Goal: Task Accomplishment & Management: Complete application form

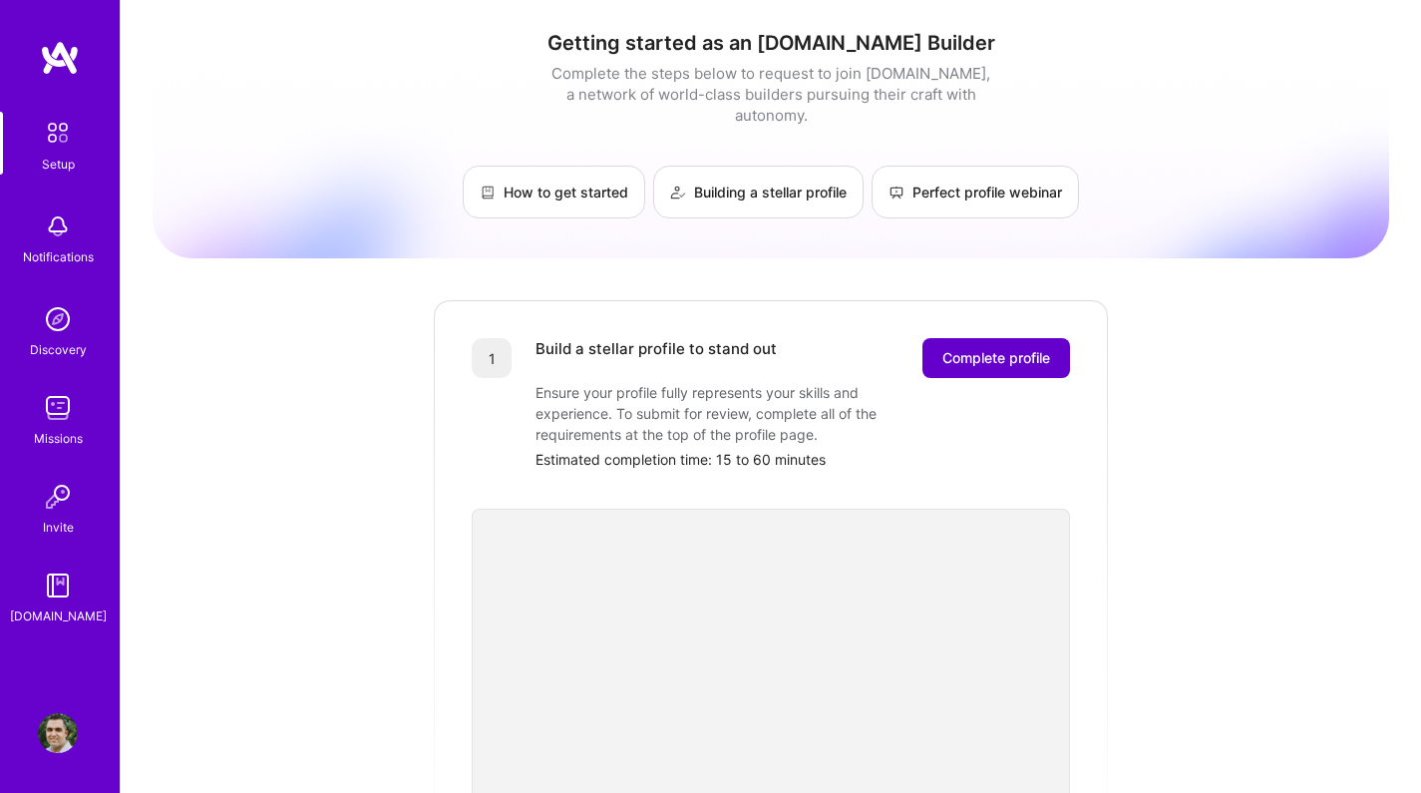
click at [978, 348] on span "Complete profile" at bounding box center [996, 358] width 108 height 20
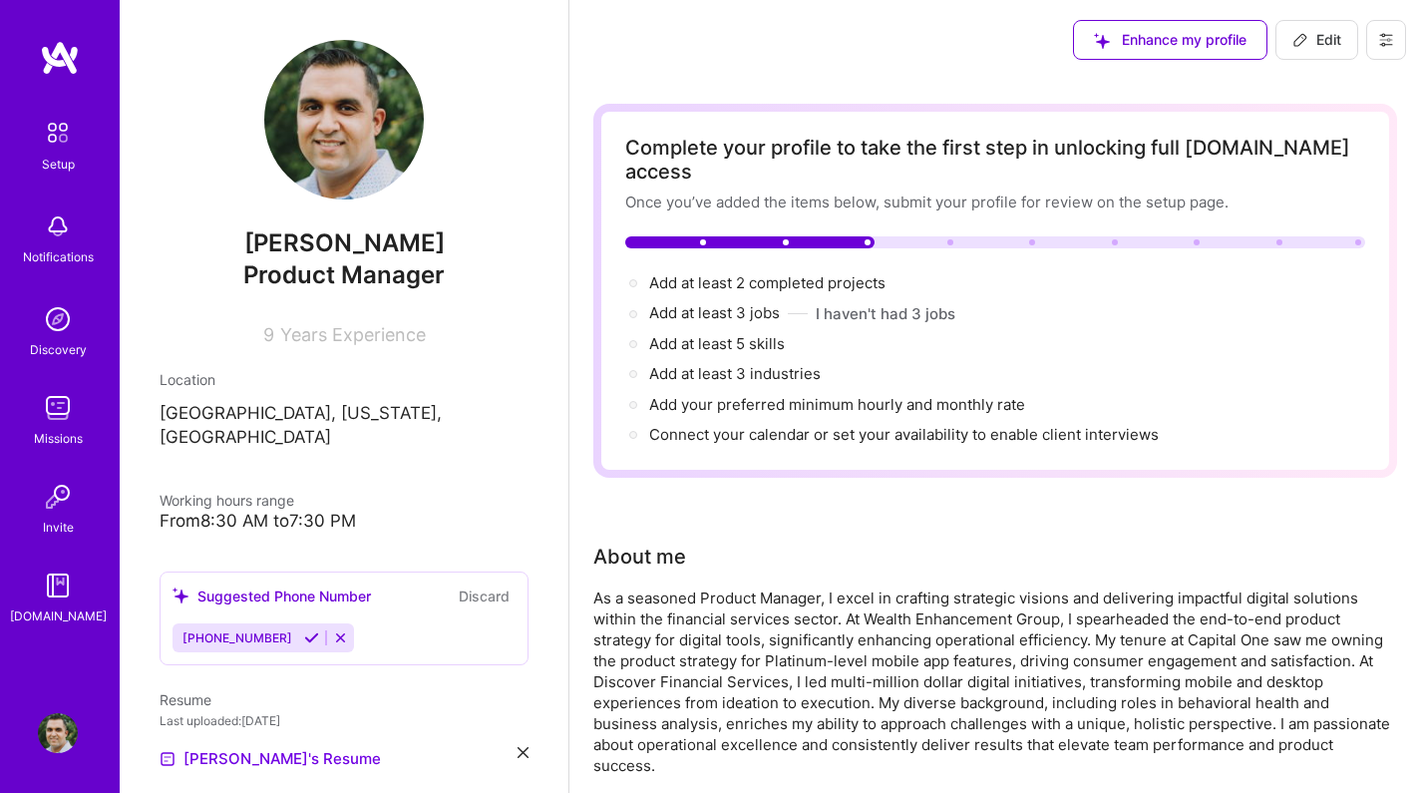
click at [953, 617] on div "As a seasoned Product Manager, I excel in crafting strategic visions and delive…" at bounding box center [992, 681] width 798 height 188
click at [869, 587] on div "As a seasoned Product Manager, I excel in crafting strategic visions and delive…" at bounding box center [992, 681] width 798 height 188
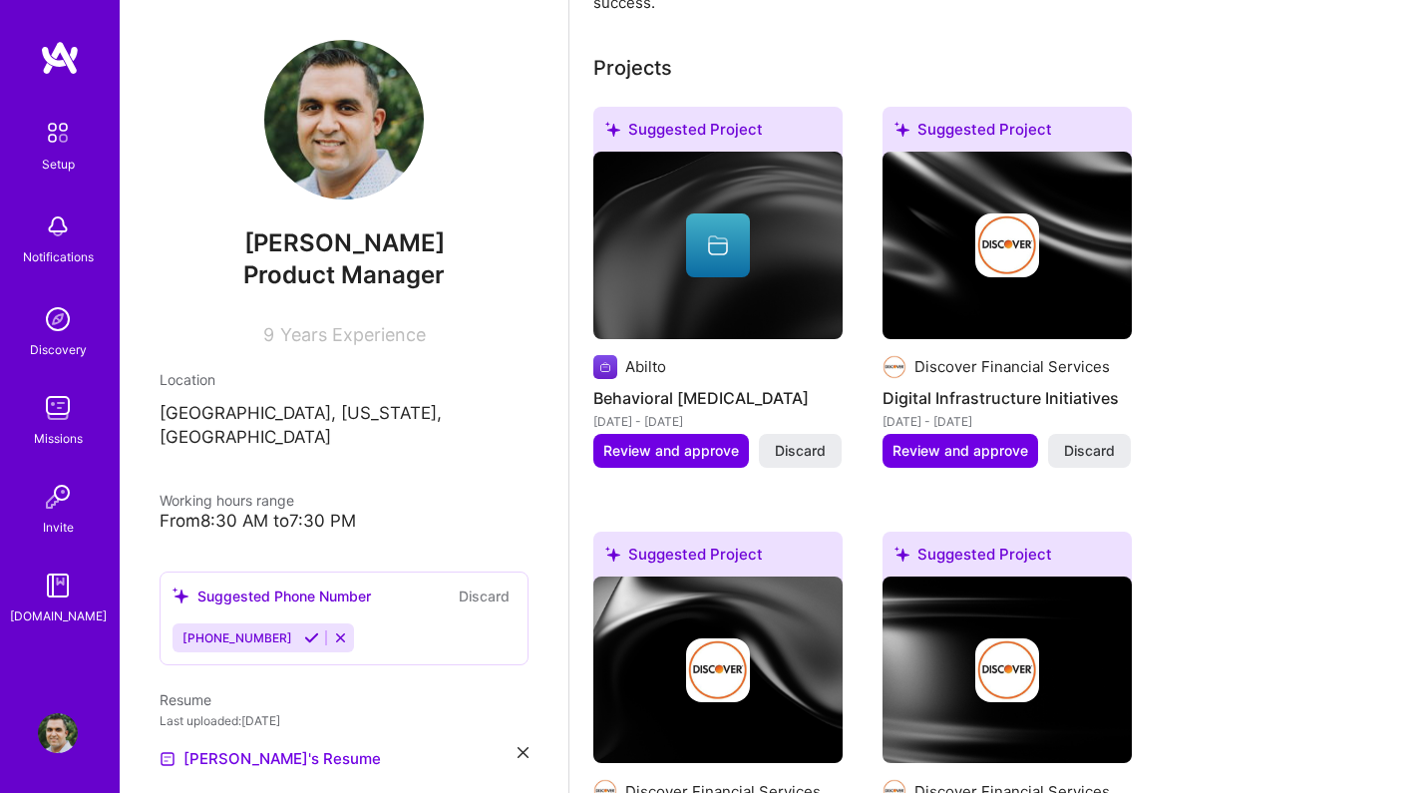
scroll to position [777, 0]
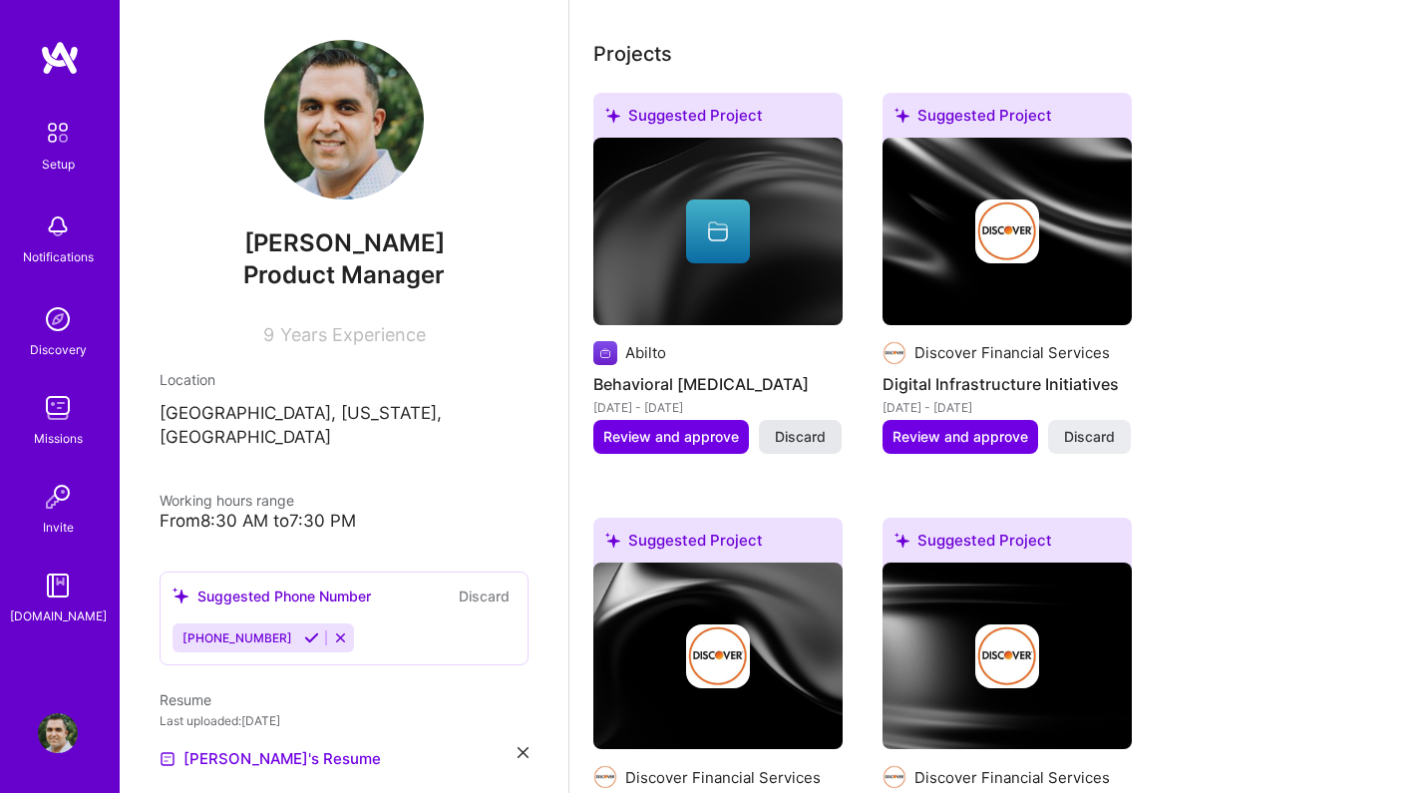
click at [819, 427] on span "Discard" at bounding box center [800, 437] width 51 height 20
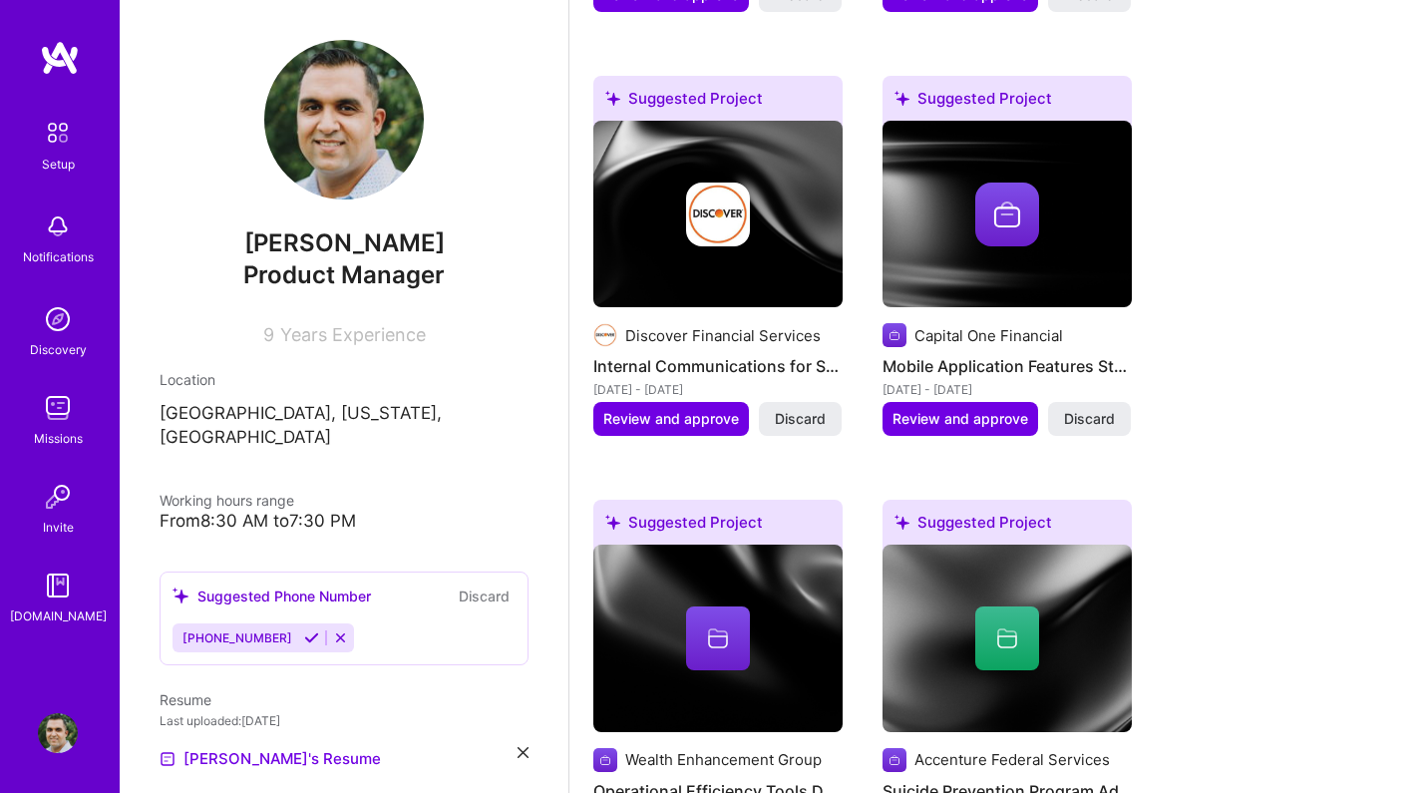
scroll to position [1330, 0]
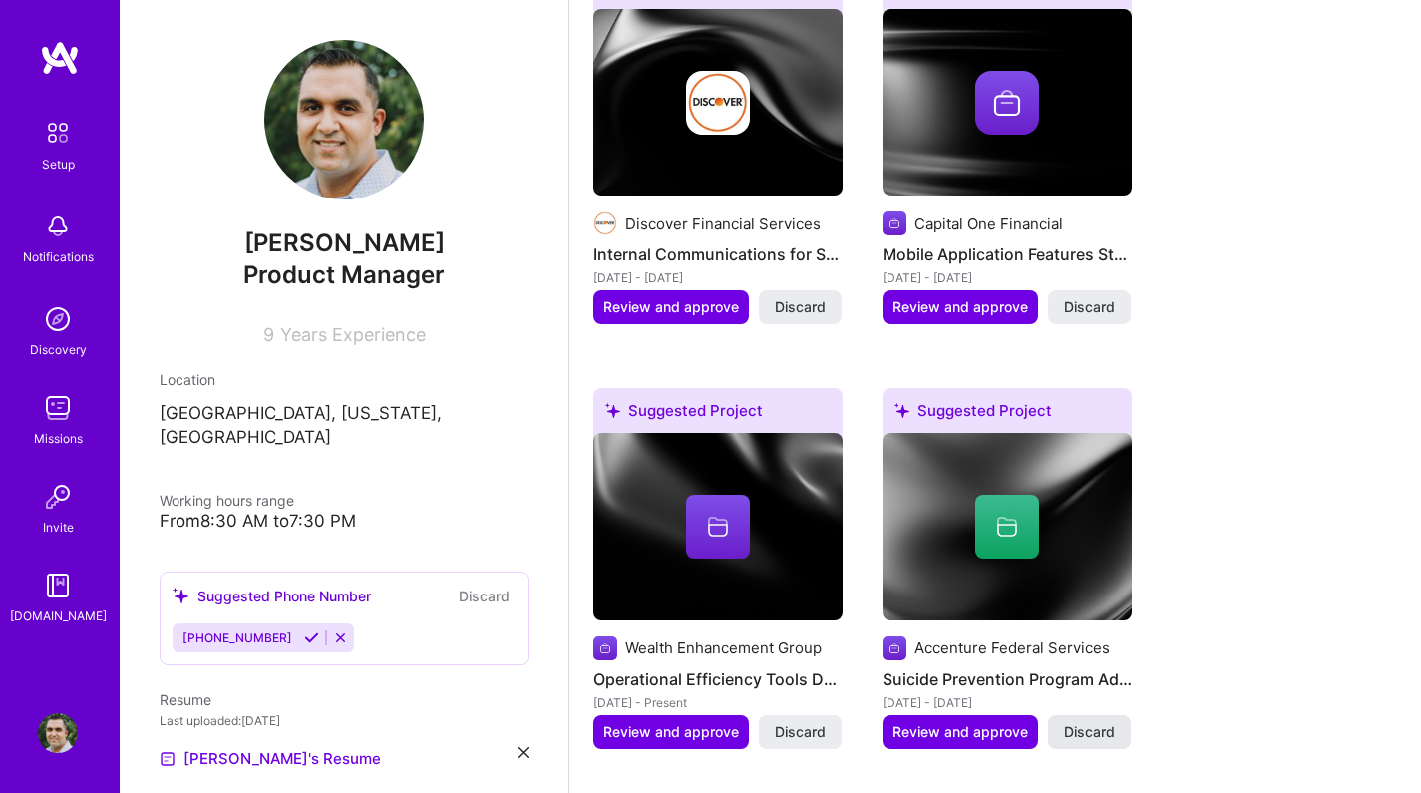
click at [1094, 722] on span "Discard" at bounding box center [1089, 732] width 51 height 20
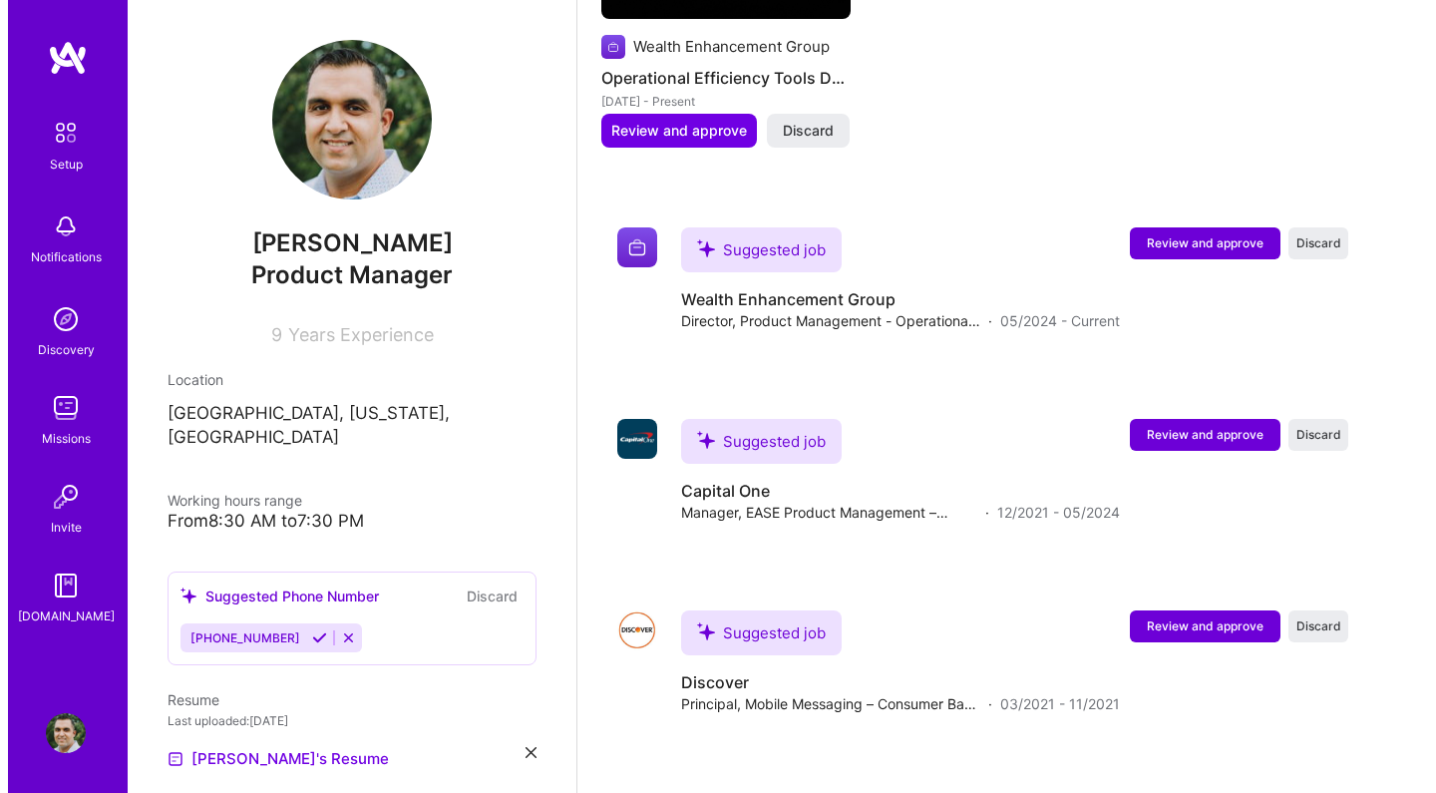
scroll to position [1948, 0]
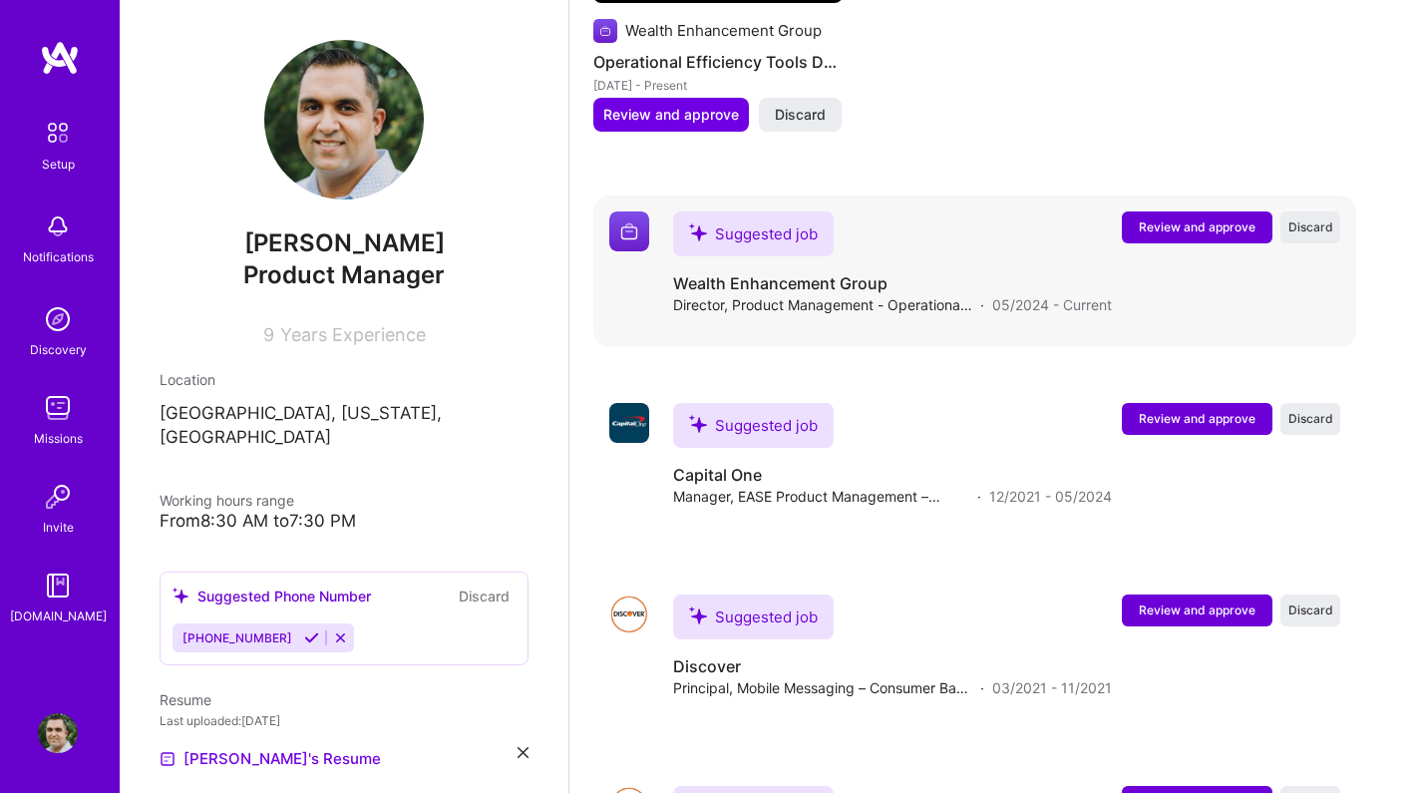
click at [1189, 218] on span "Review and approve" at bounding box center [1197, 226] width 117 height 17
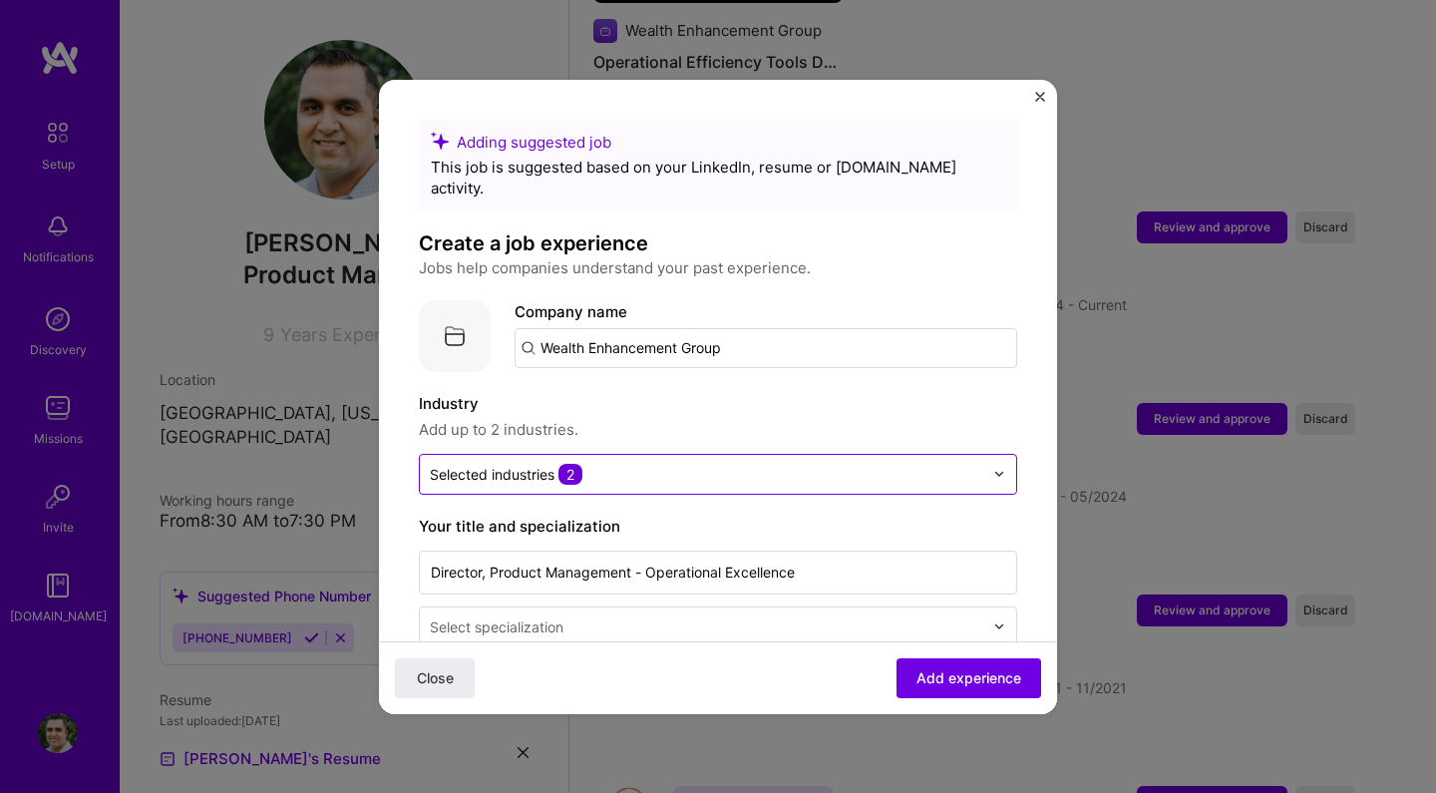
click at [930, 464] on input "text" at bounding box center [706, 474] width 553 height 21
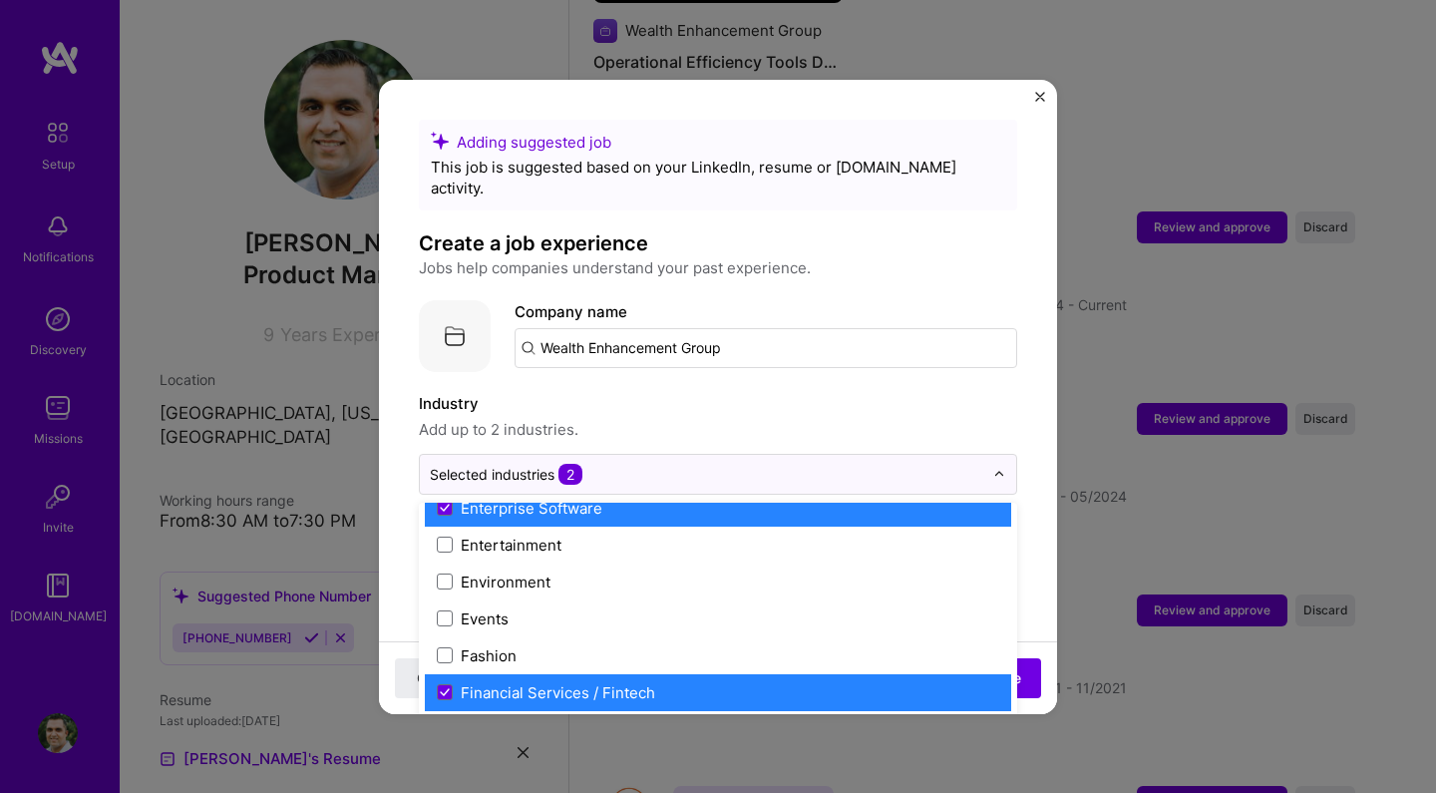
scroll to position [1923, 0]
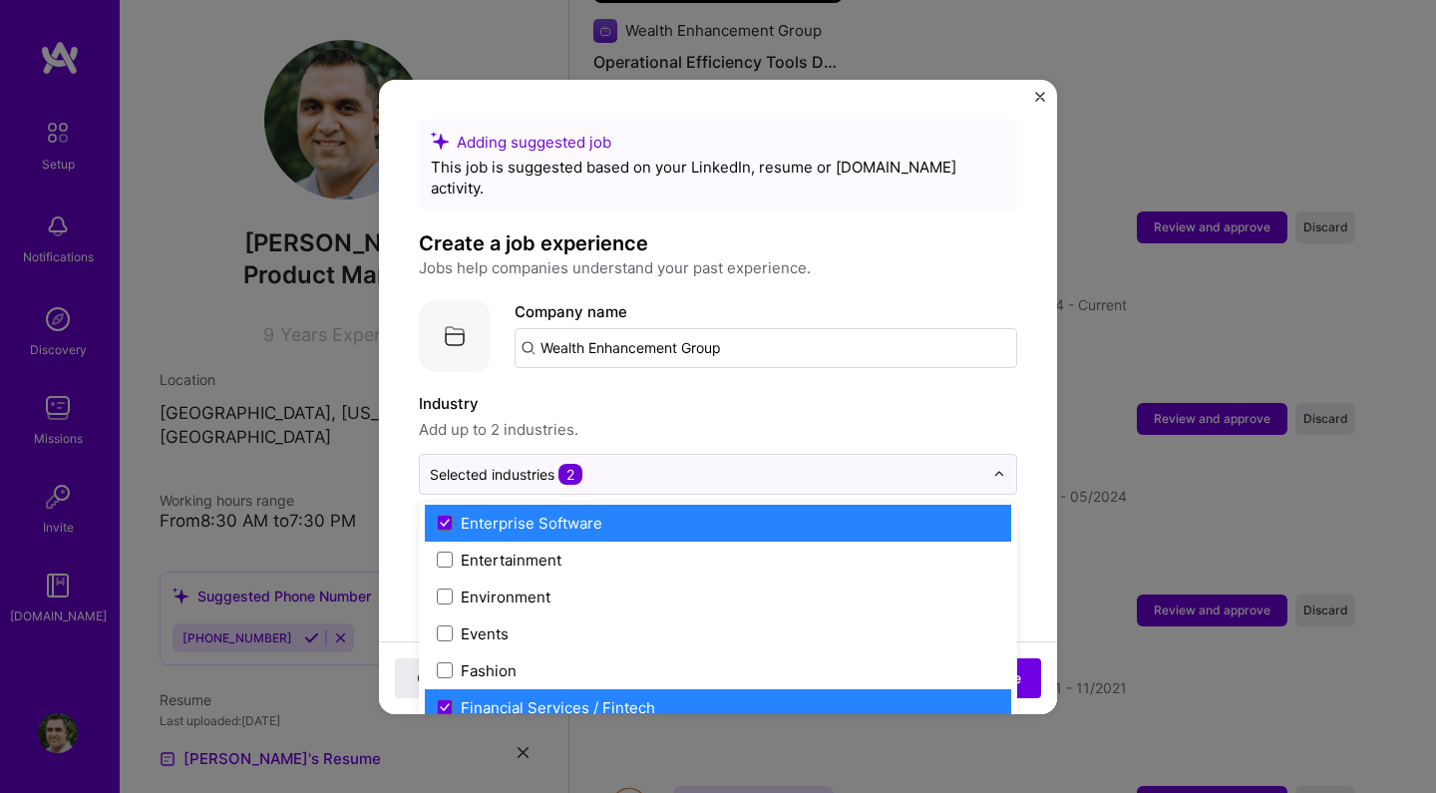
click at [1000, 418] on span "Add up to 2 industries." at bounding box center [718, 430] width 598 height 24
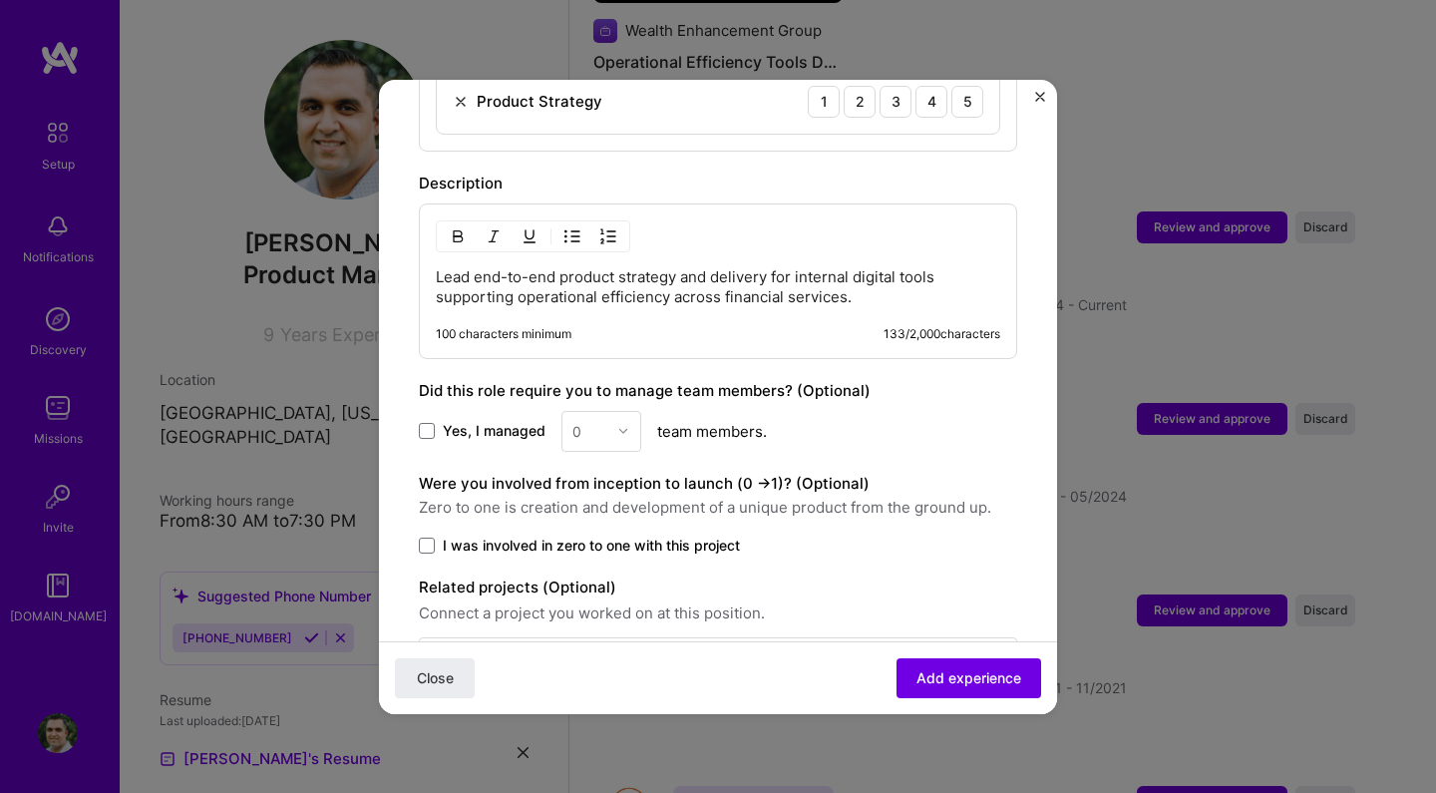
scroll to position [907, 0]
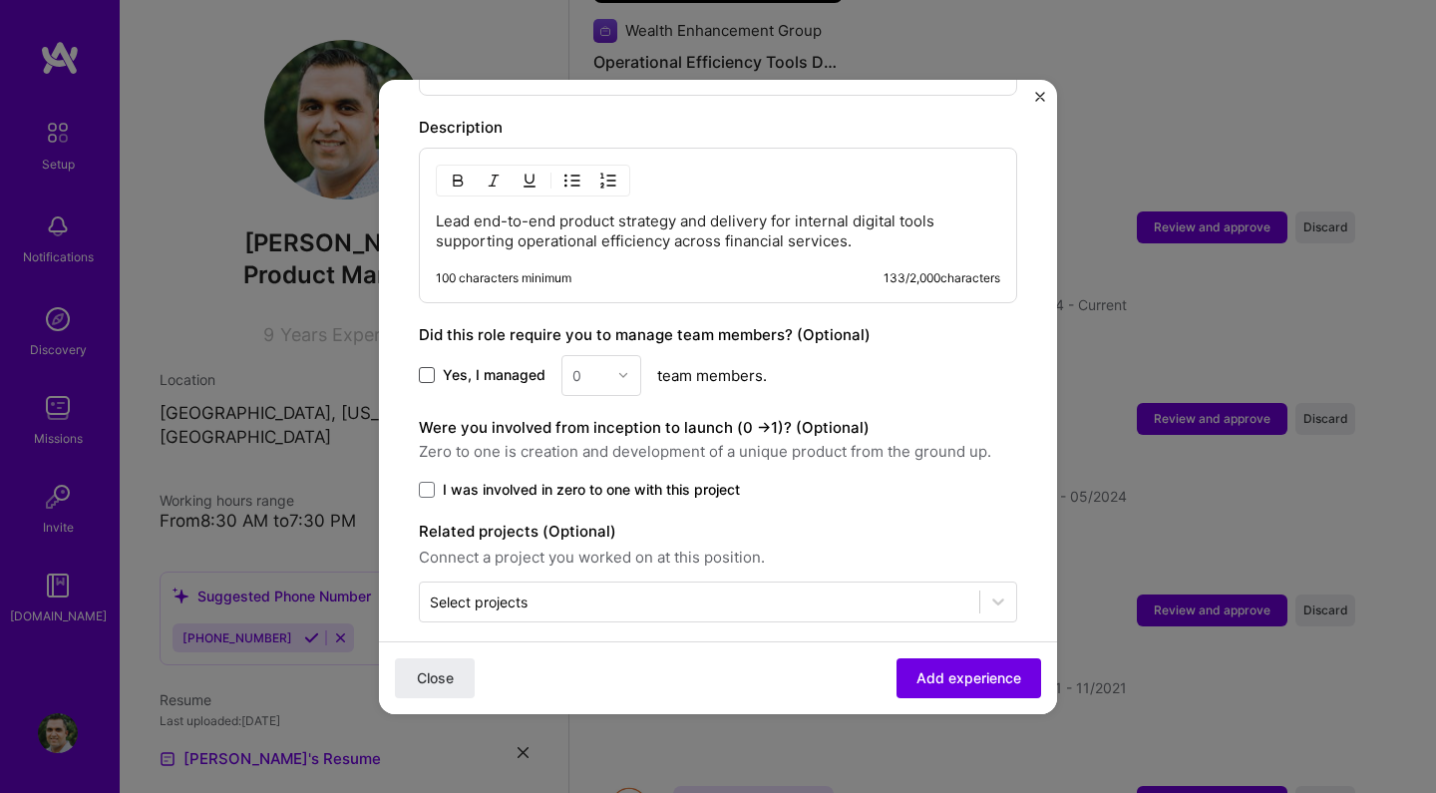
click at [425, 367] on span at bounding box center [427, 375] width 16 height 16
click at [0, 0] on input "Yes, I managed" at bounding box center [0, 0] width 0 height 0
click at [599, 365] on input "text" at bounding box center [589, 375] width 35 height 21
click at [766, 418] on label "Were you involved from inception to launch (0 - > 1)? (Optional)" at bounding box center [644, 427] width 451 height 19
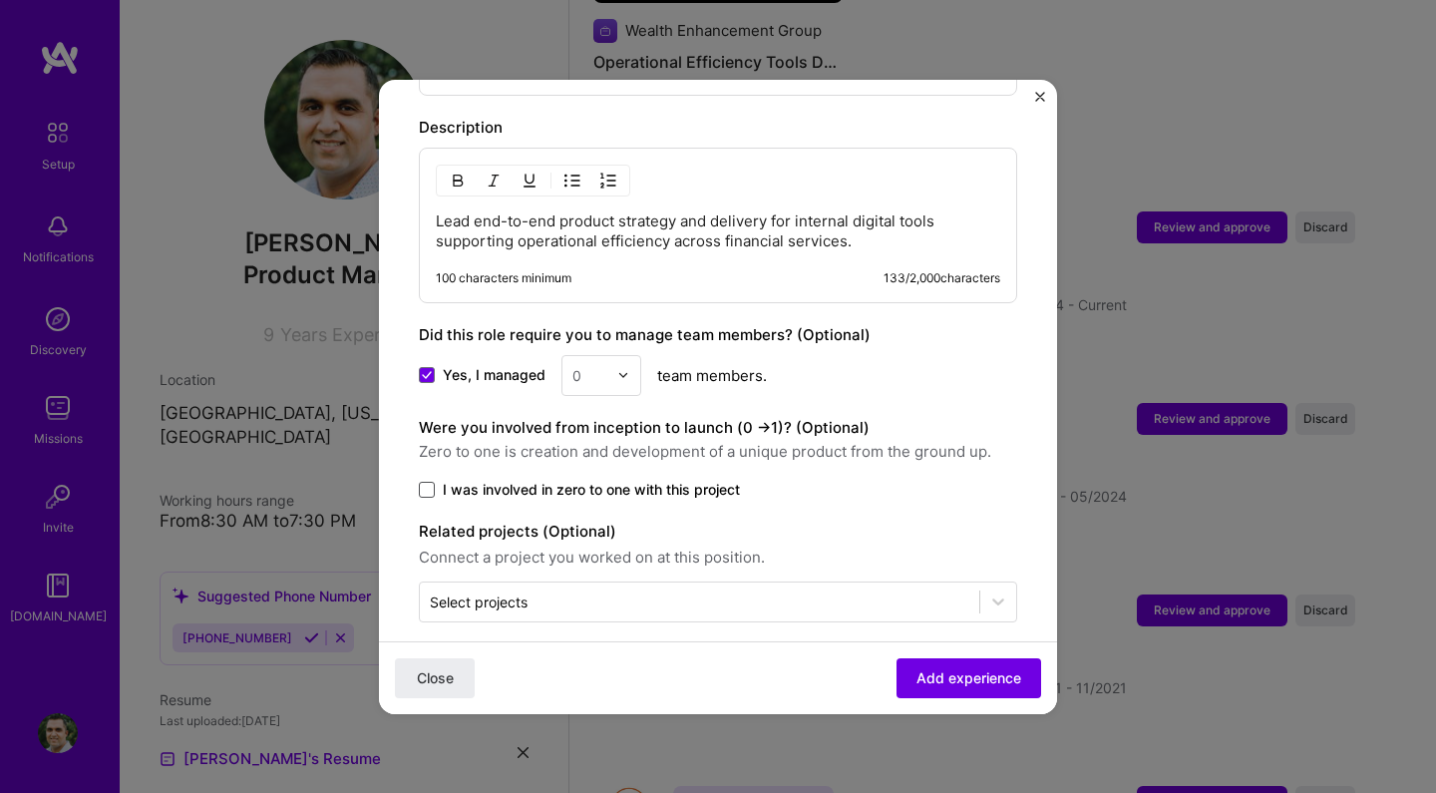
click at [425, 482] on span at bounding box center [427, 490] width 16 height 16
click at [0, 0] on input "I was involved in zero to one with this project" at bounding box center [0, 0] width 0 height 0
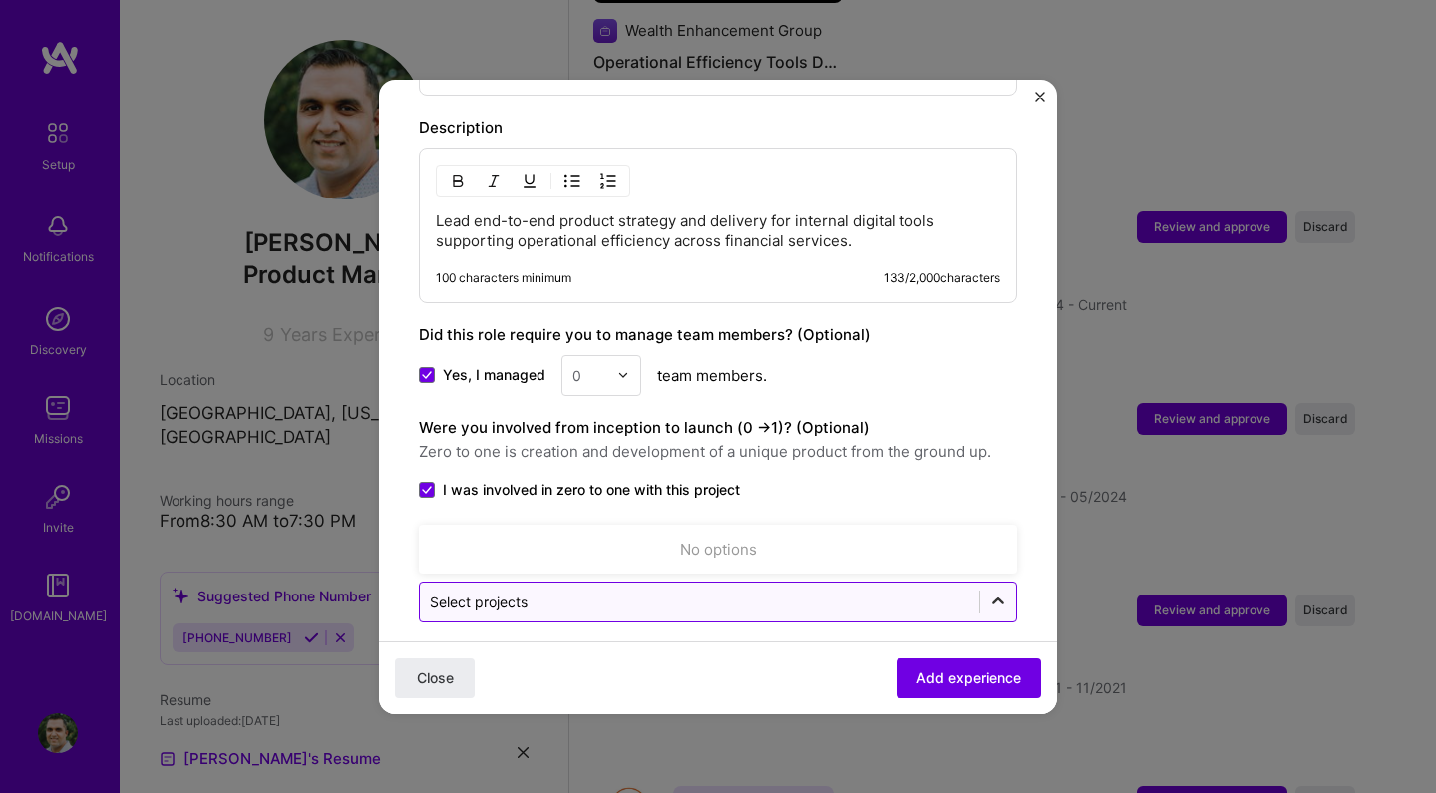
click at [988, 591] on icon at bounding box center [998, 601] width 20 height 20
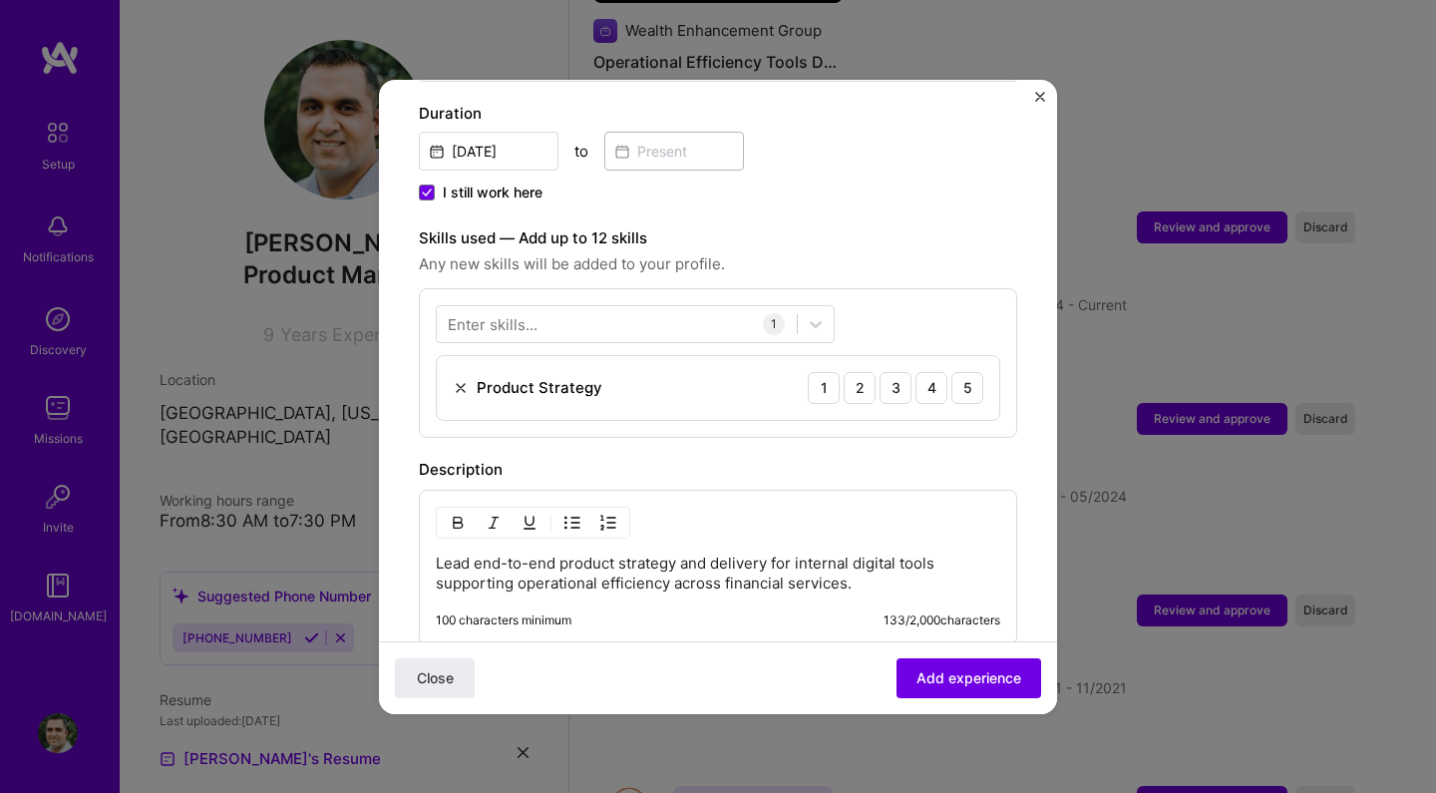
scroll to position [657, 0]
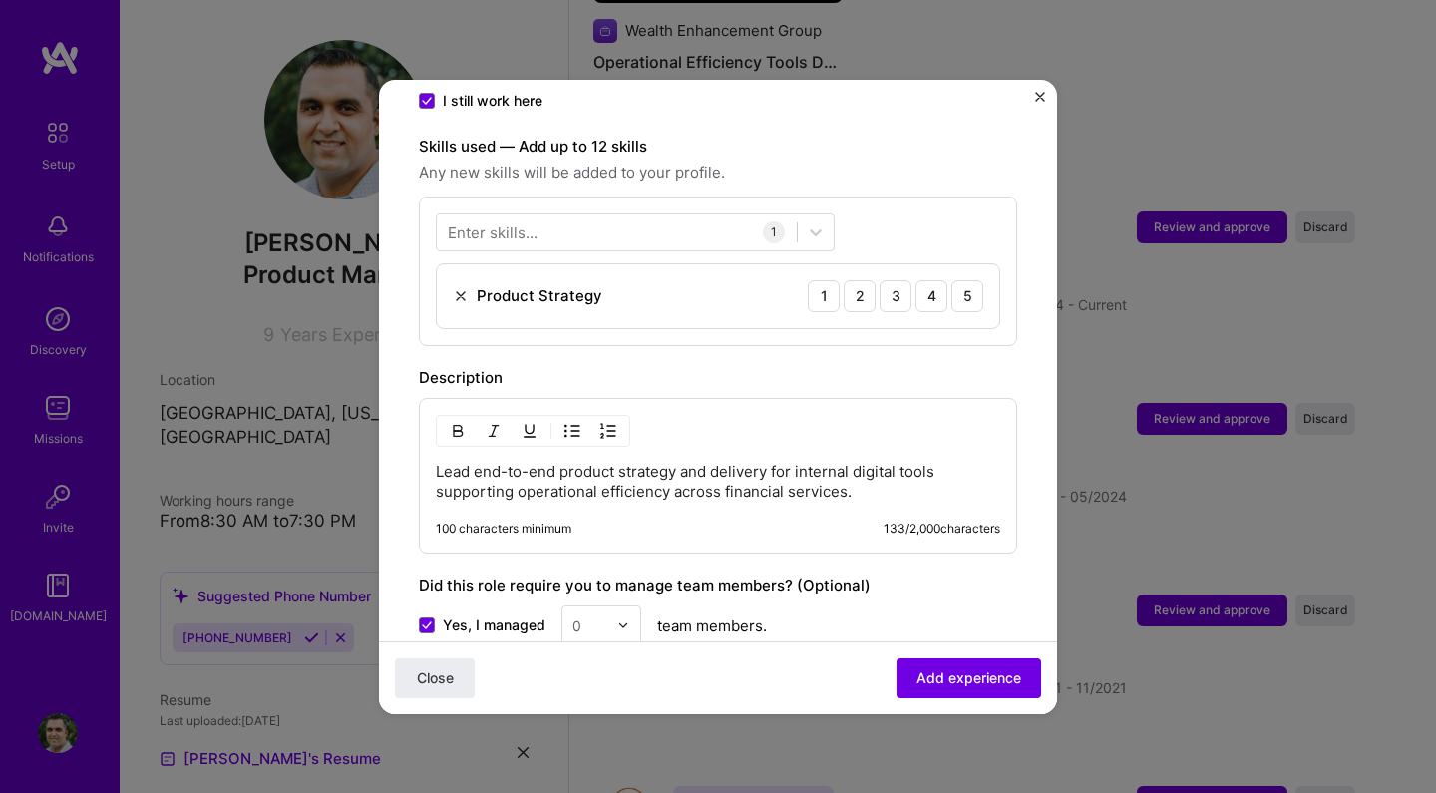
drag, startPoint x: 858, startPoint y: 472, endPoint x: 860, endPoint y: 501, distance: 29.0
click at [860, 501] on div "Lead end-to-end product strategy and delivery for internal digital tools suppor…" at bounding box center [718, 476] width 598 height 156
click at [481, 368] on label "Description" at bounding box center [461, 377] width 84 height 19
copy label "Description"
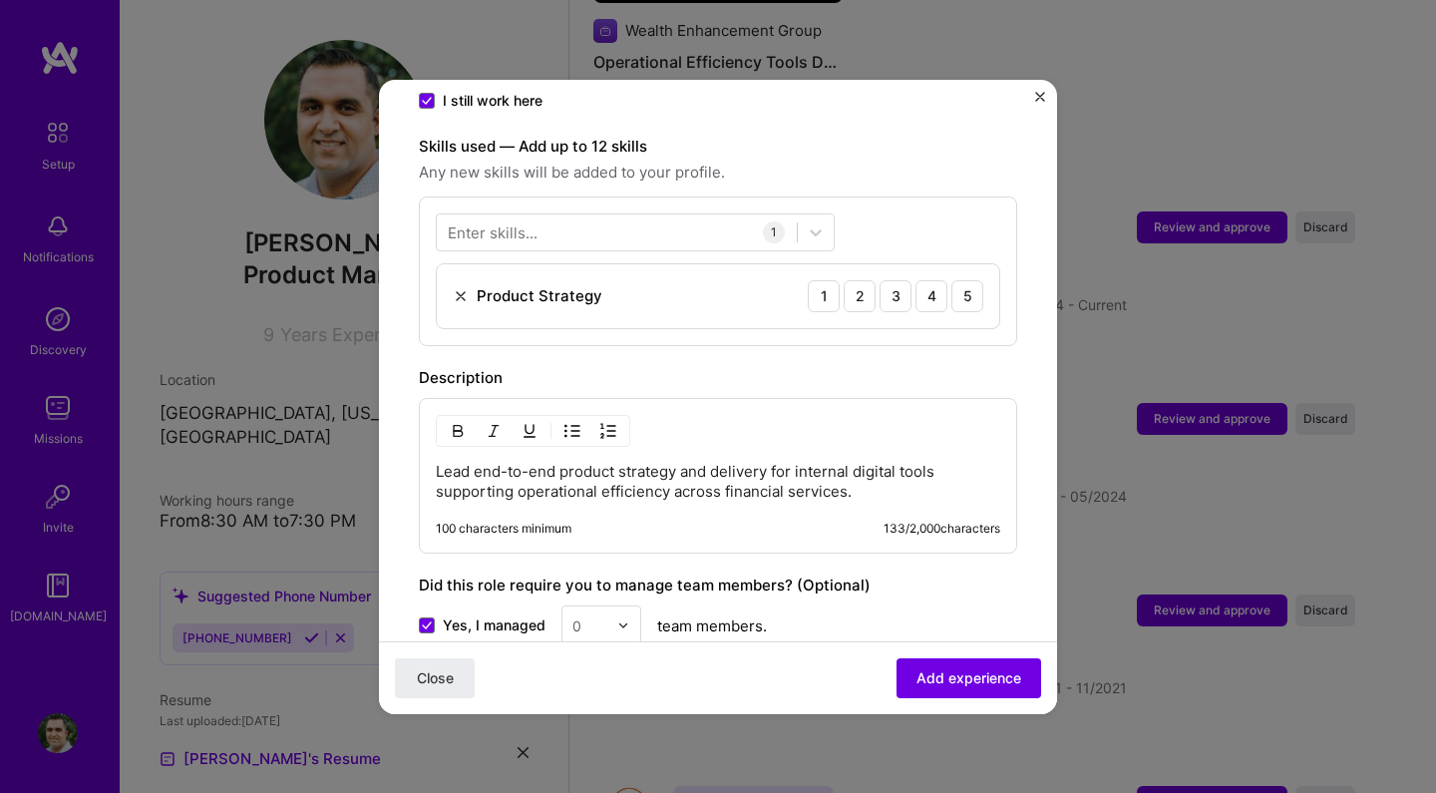
click at [655, 469] on p "Lead end-to-end product strategy and delivery for internal digital tools suppor…" at bounding box center [718, 482] width 564 height 40
click at [654, 462] on p "Lead end-to-end product strategy and delivery for internal digital tools suppor…" at bounding box center [718, 482] width 564 height 40
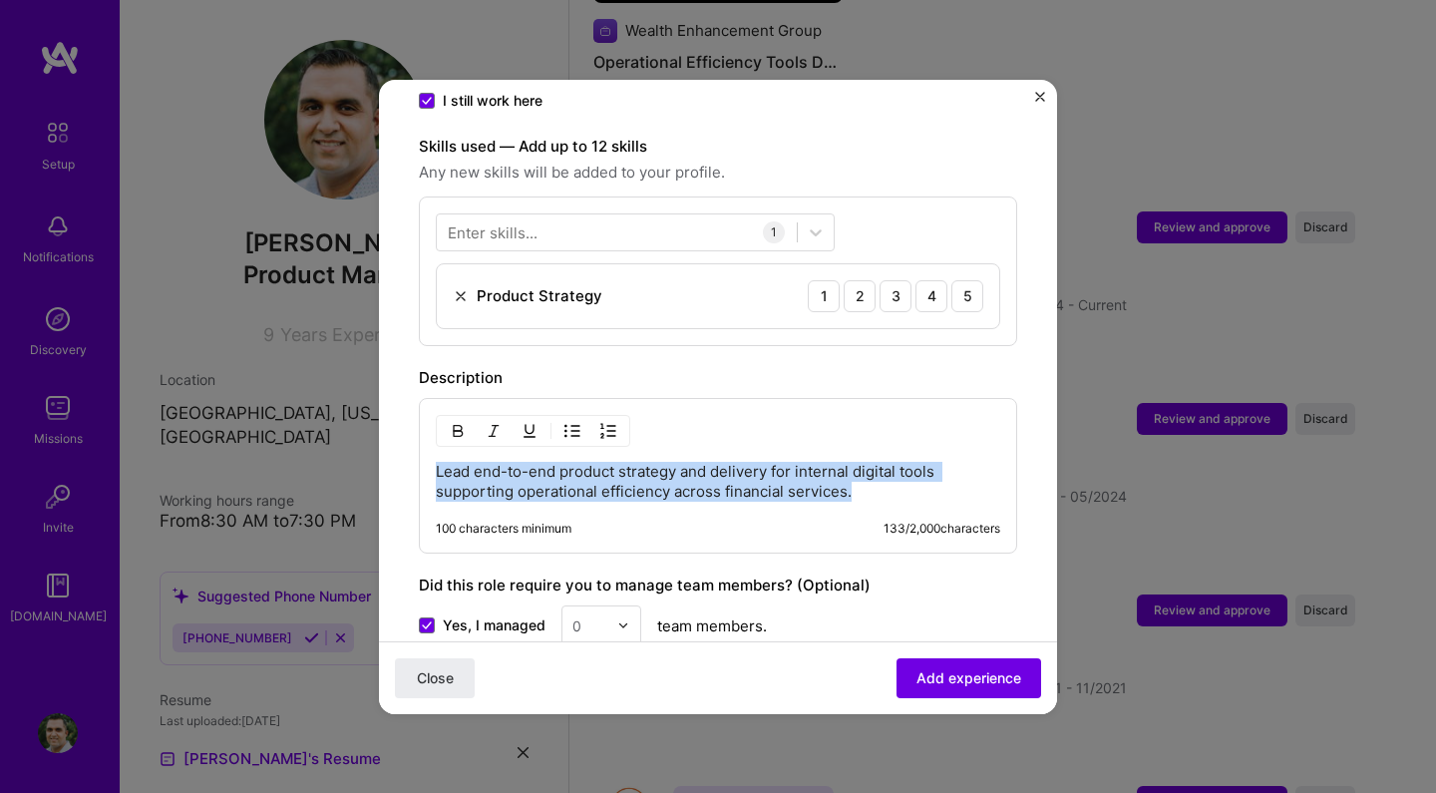
click at [654, 462] on p "Lead end-to-end product strategy and delivery for internal digital tools suppor…" at bounding box center [718, 482] width 564 height 40
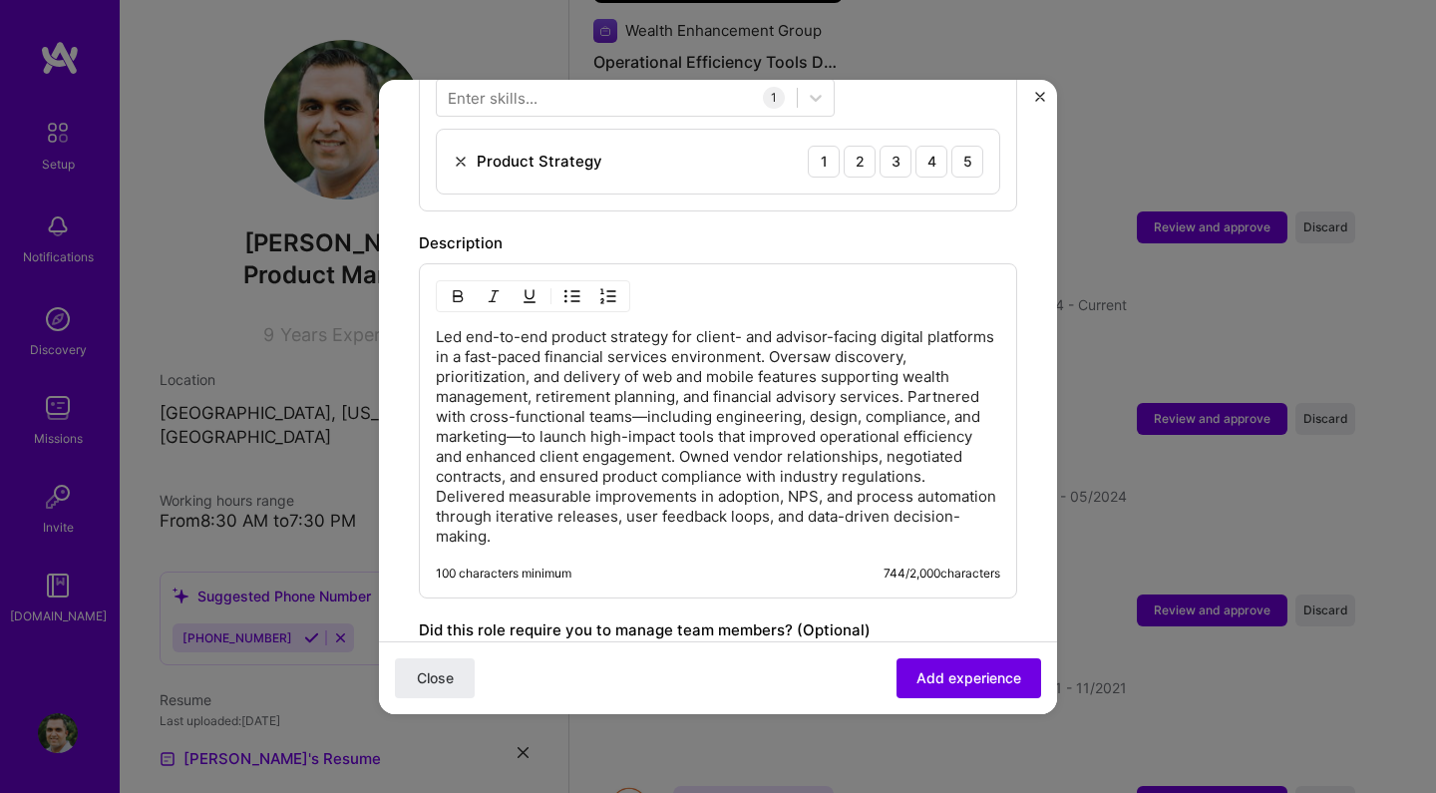
scroll to position [798, 0]
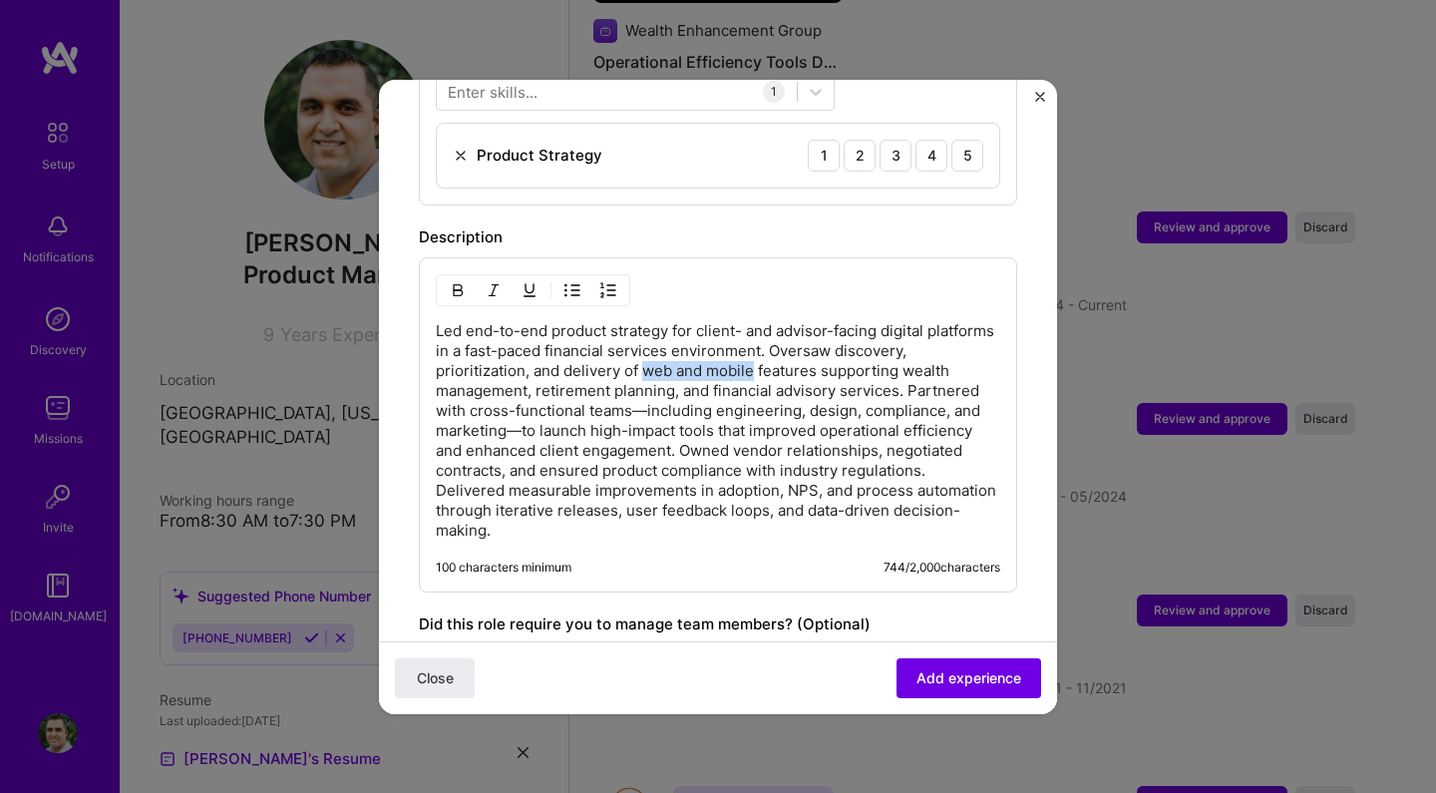
drag, startPoint x: 754, startPoint y: 346, endPoint x: 644, endPoint y: 348, distance: 109.7
click at [644, 348] on p "Led end-to-end product strategy for client- and advisor-facing digital platform…" at bounding box center [718, 430] width 564 height 219
click at [905, 366] on p "Led end-to-end product strategy for client- and advisor-facing digital platform…" at bounding box center [718, 430] width 564 height 219
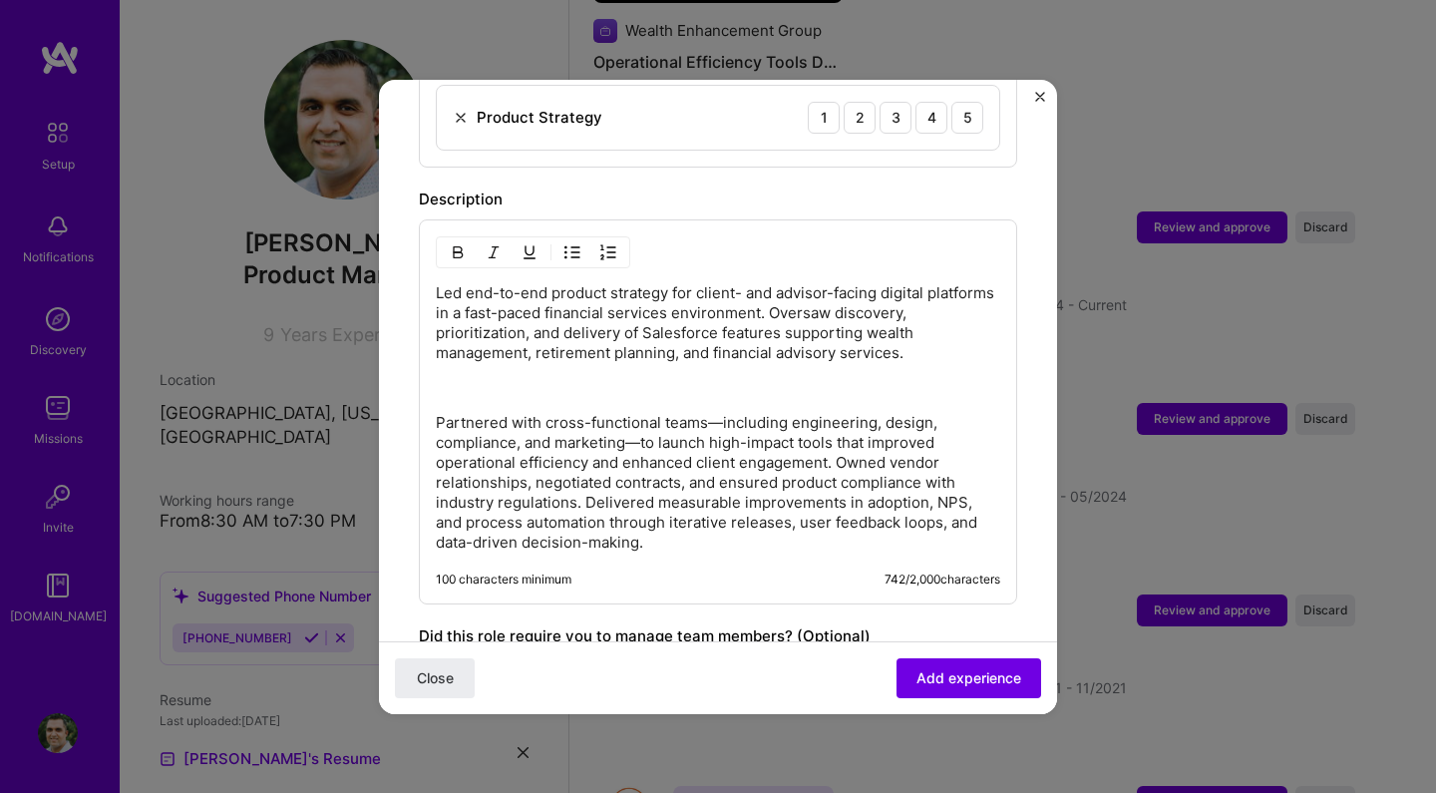
scroll to position [842, 0]
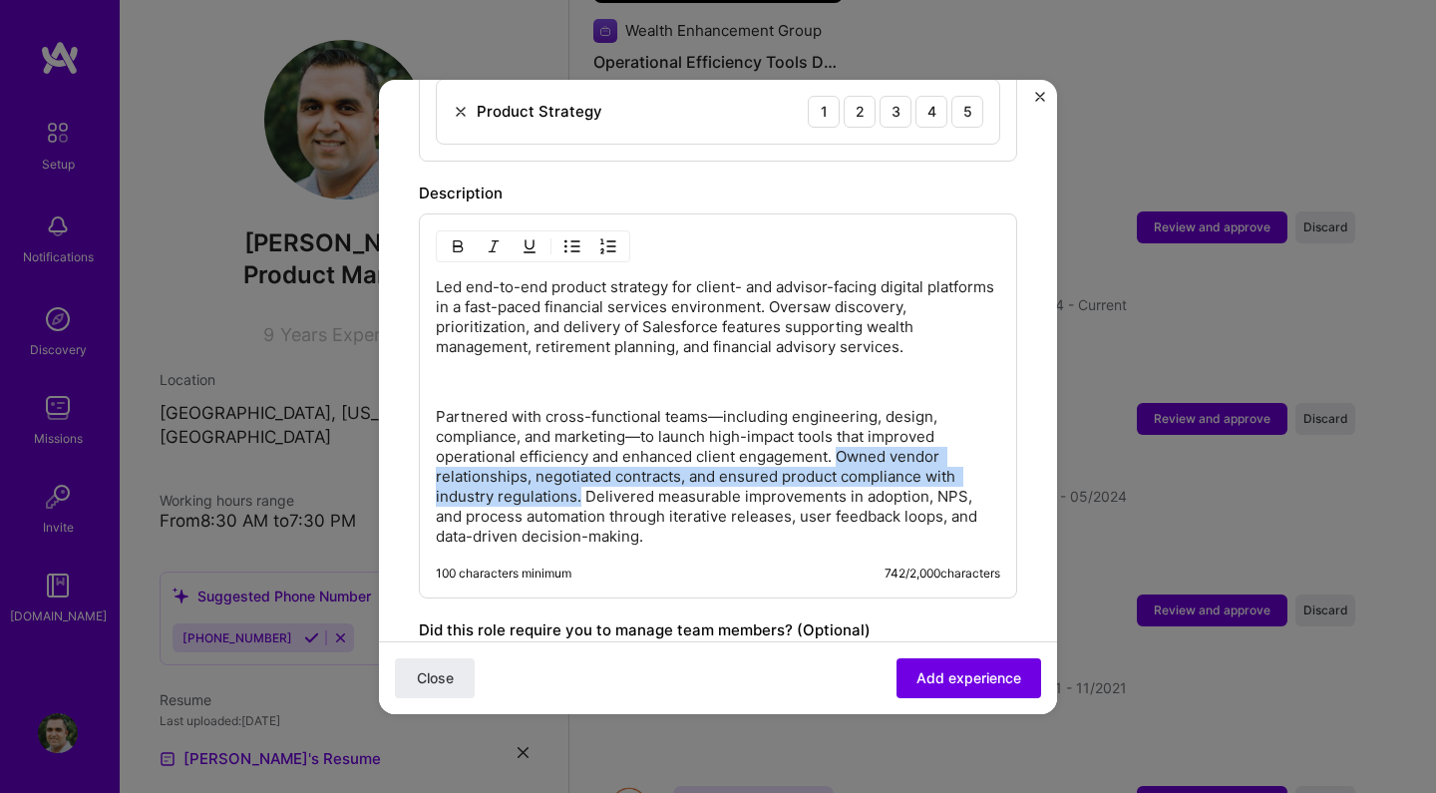
drag, startPoint x: 579, startPoint y: 475, endPoint x: 838, endPoint y: 440, distance: 260.6
click at [838, 440] on p "Partnered with cross-functional teams—including engineering, design, compliance…" at bounding box center [718, 477] width 564 height 140
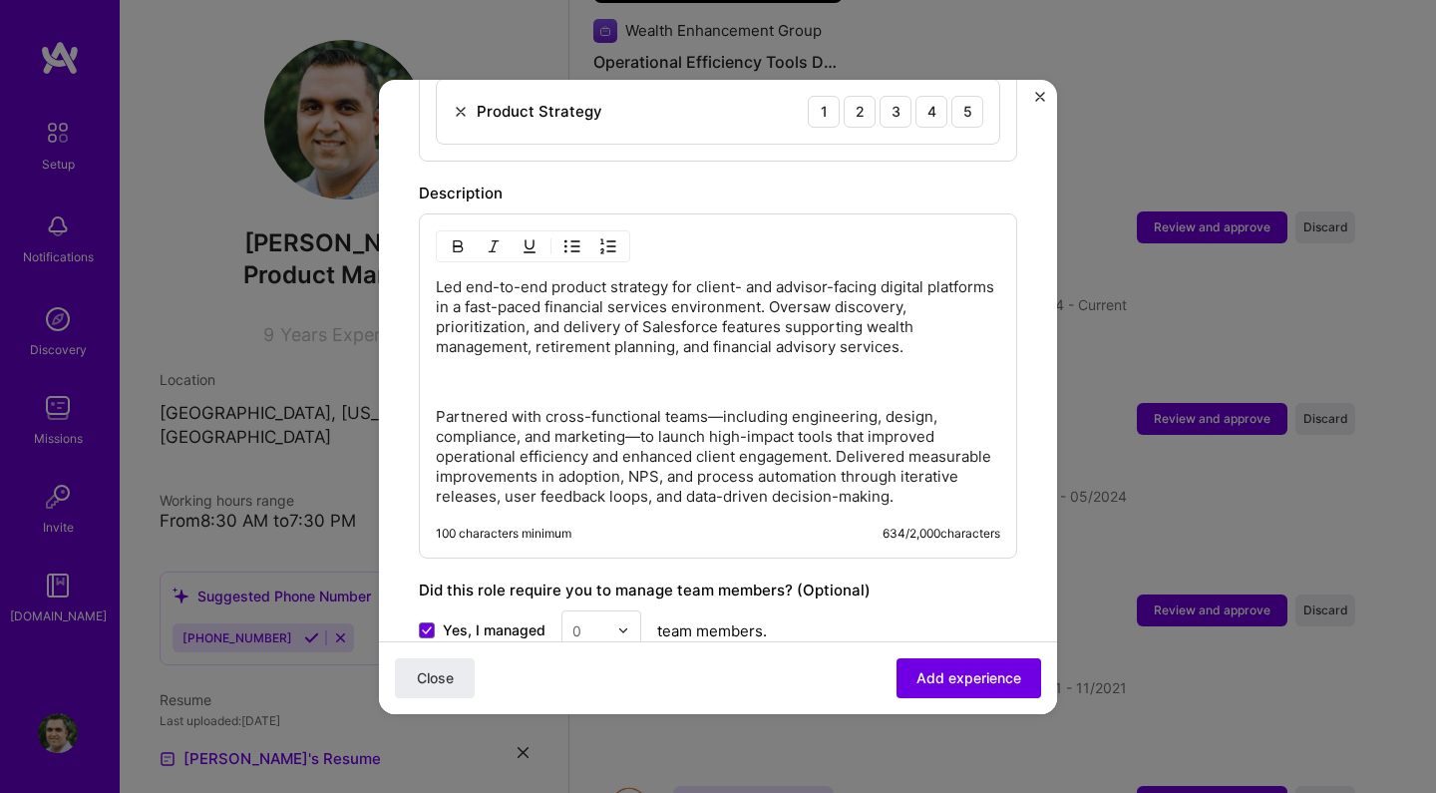
click at [652, 372] on p at bounding box center [718, 382] width 564 height 20
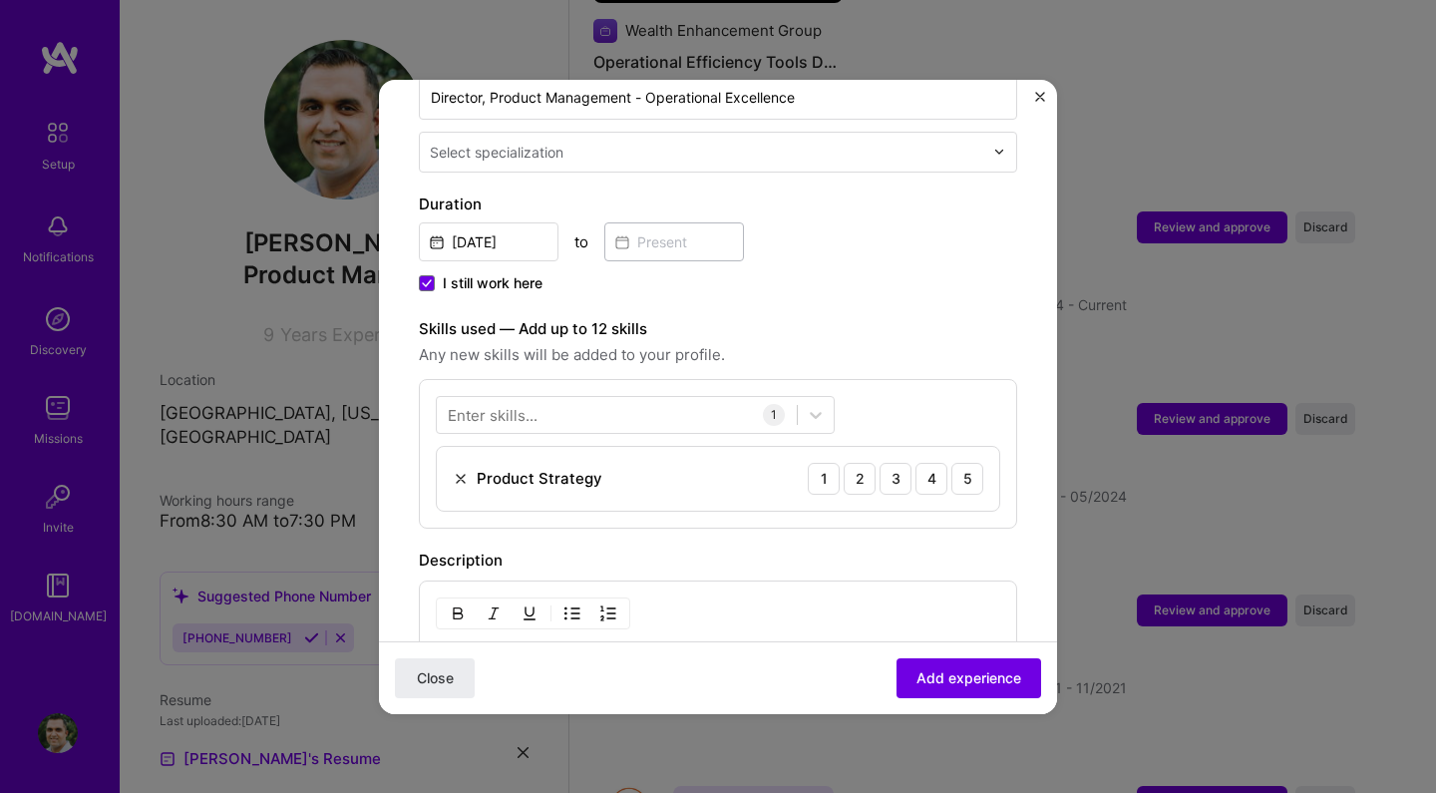
scroll to position [467, 0]
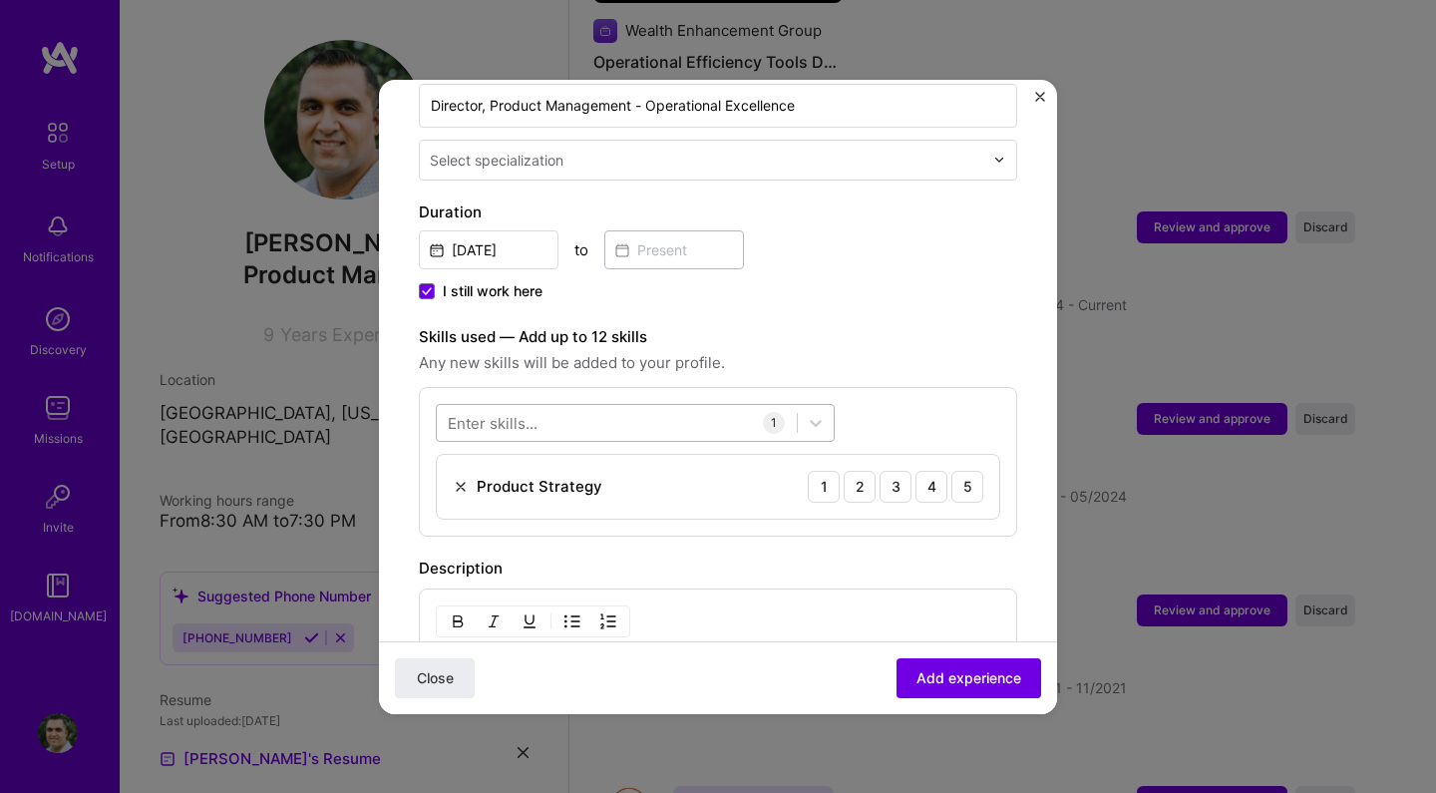
click at [545, 406] on div at bounding box center [617, 422] width 360 height 33
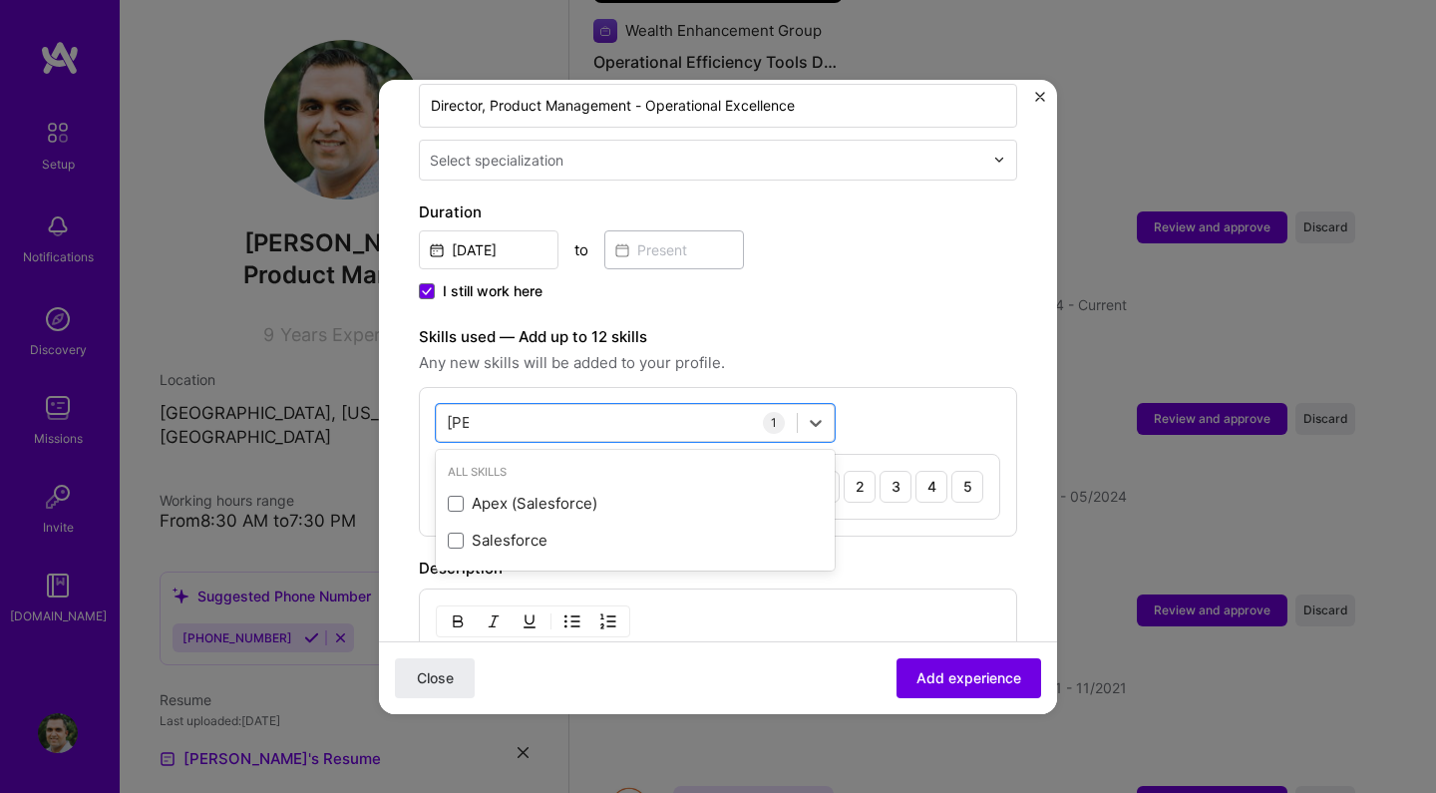
scroll to position [0, 0]
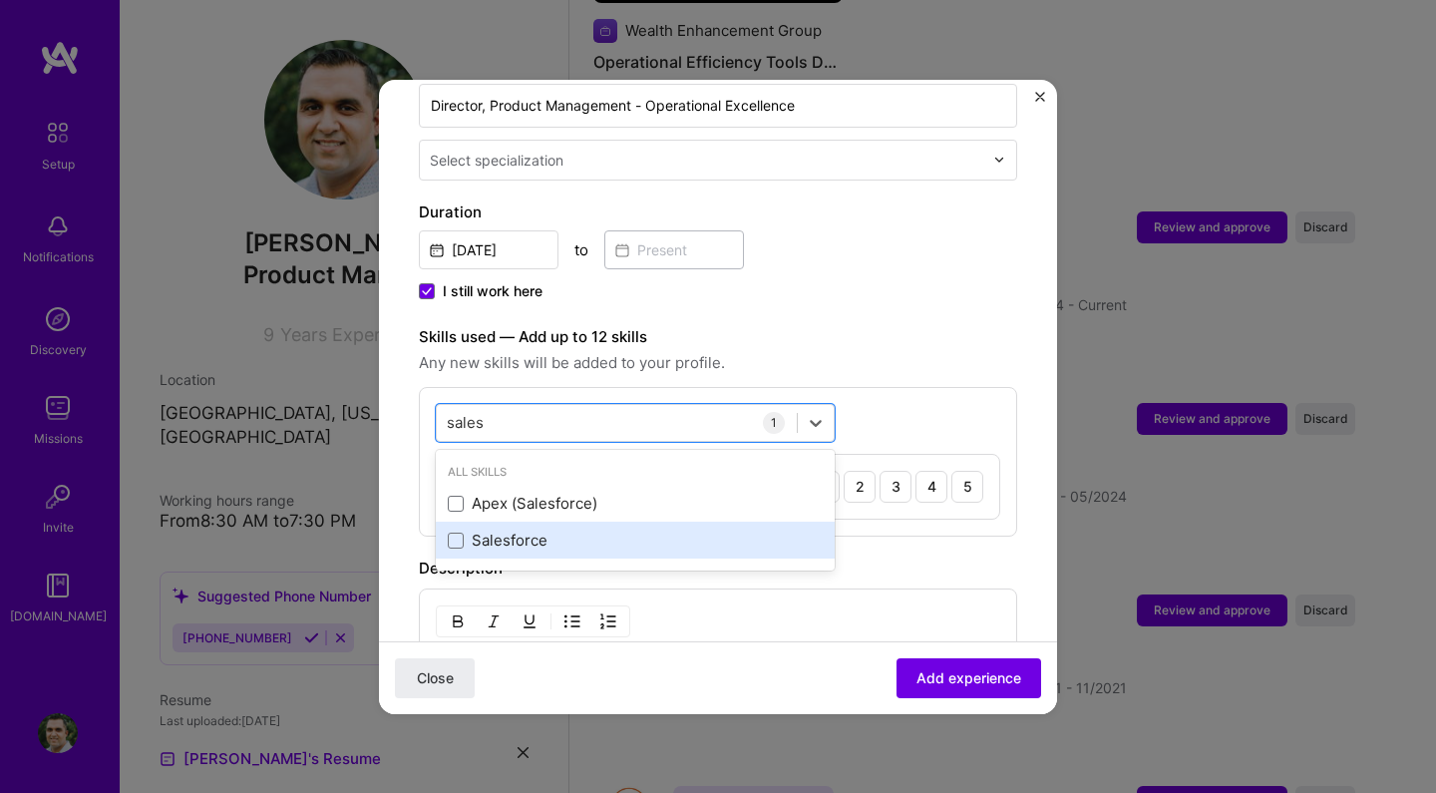
click at [512, 530] on div "Salesforce" at bounding box center [635, 540] width 375 height 21
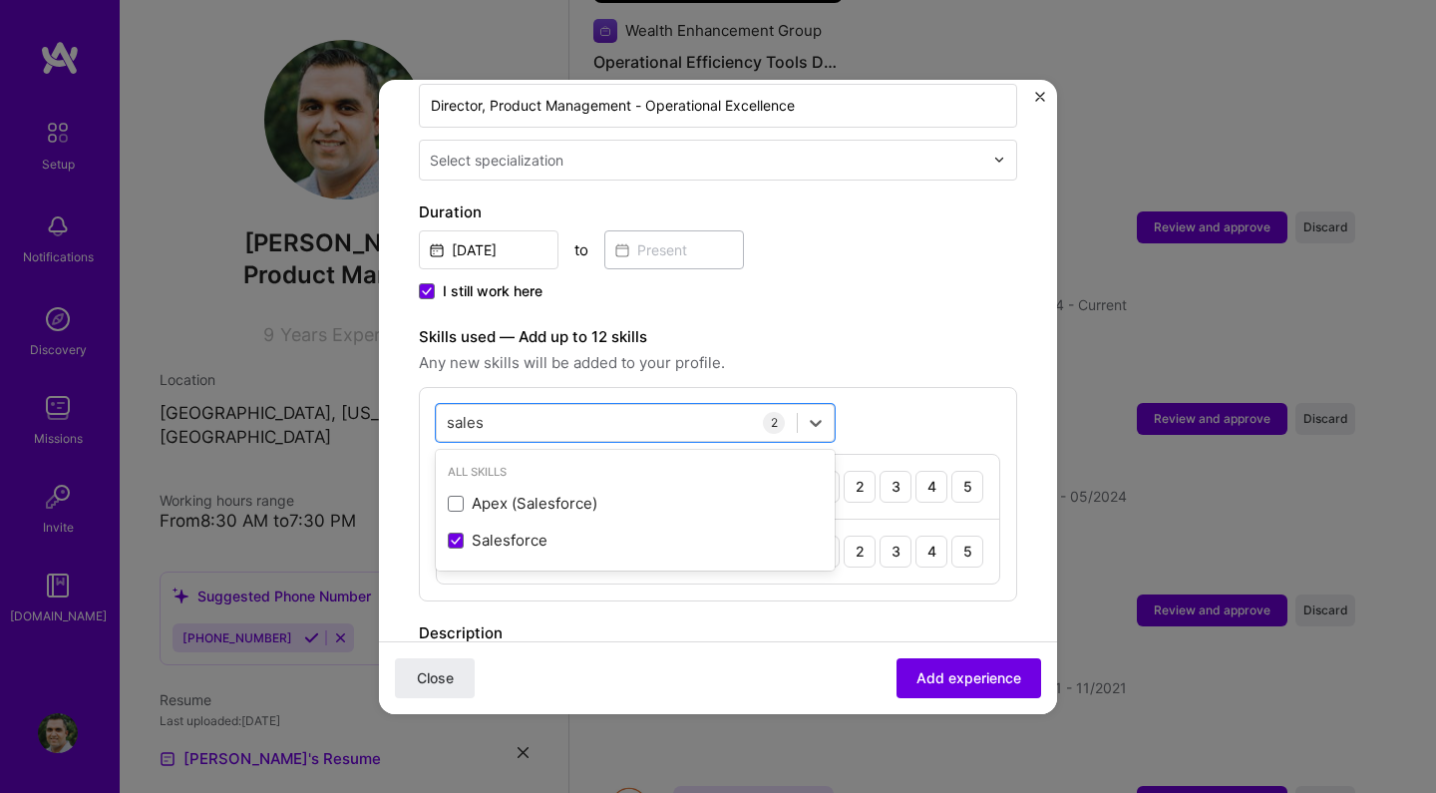
click at [855, 325] on label "Skills used — Add up to 12 skills" at bounding box center [718, 337] width 598 height 24
click at [699, 410] on div "sales sales" at bounding box center [617, 422] width 360 height 33
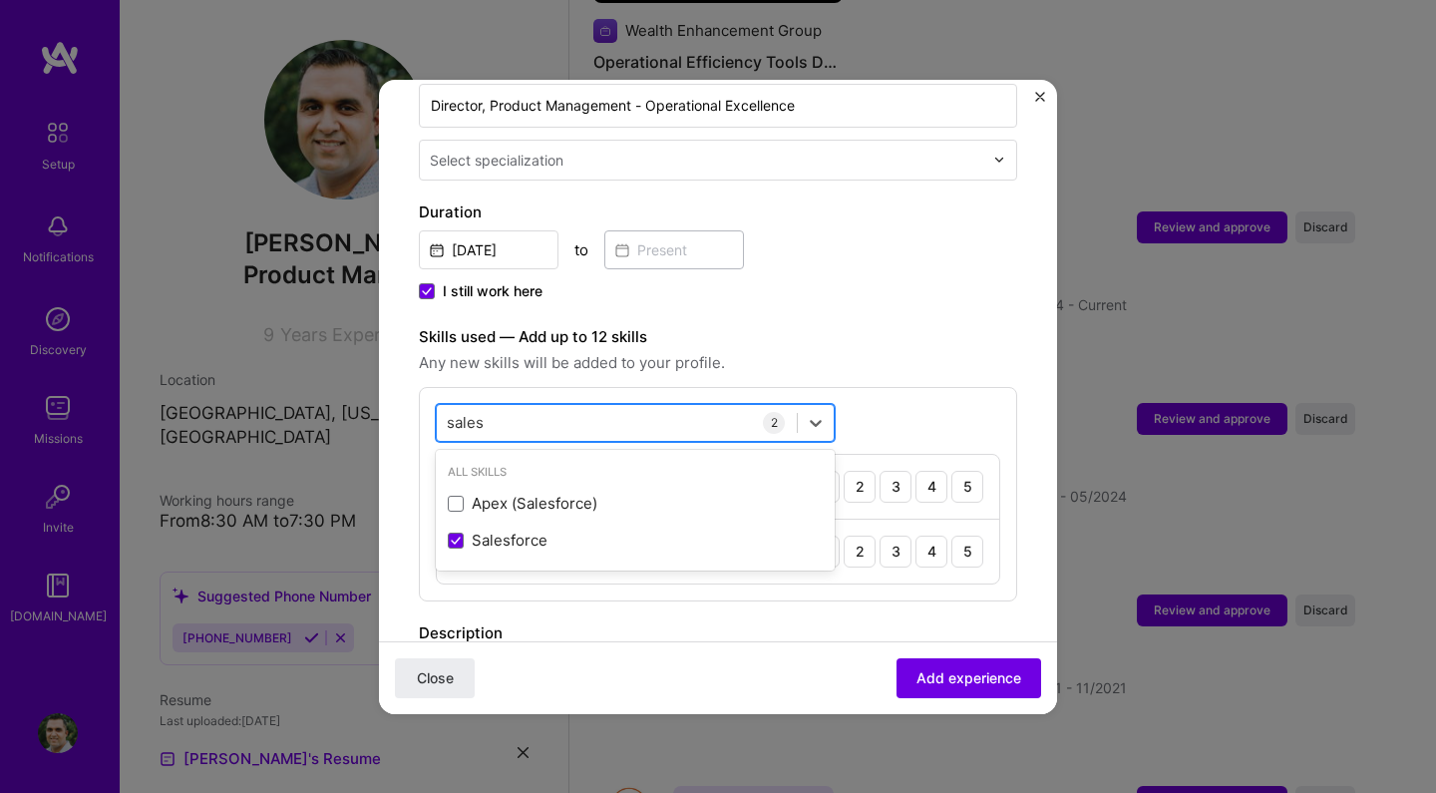
click at [699, 410] on div "sales sales" at bounding box center [617, 422] width 360 height 33
type input "s"
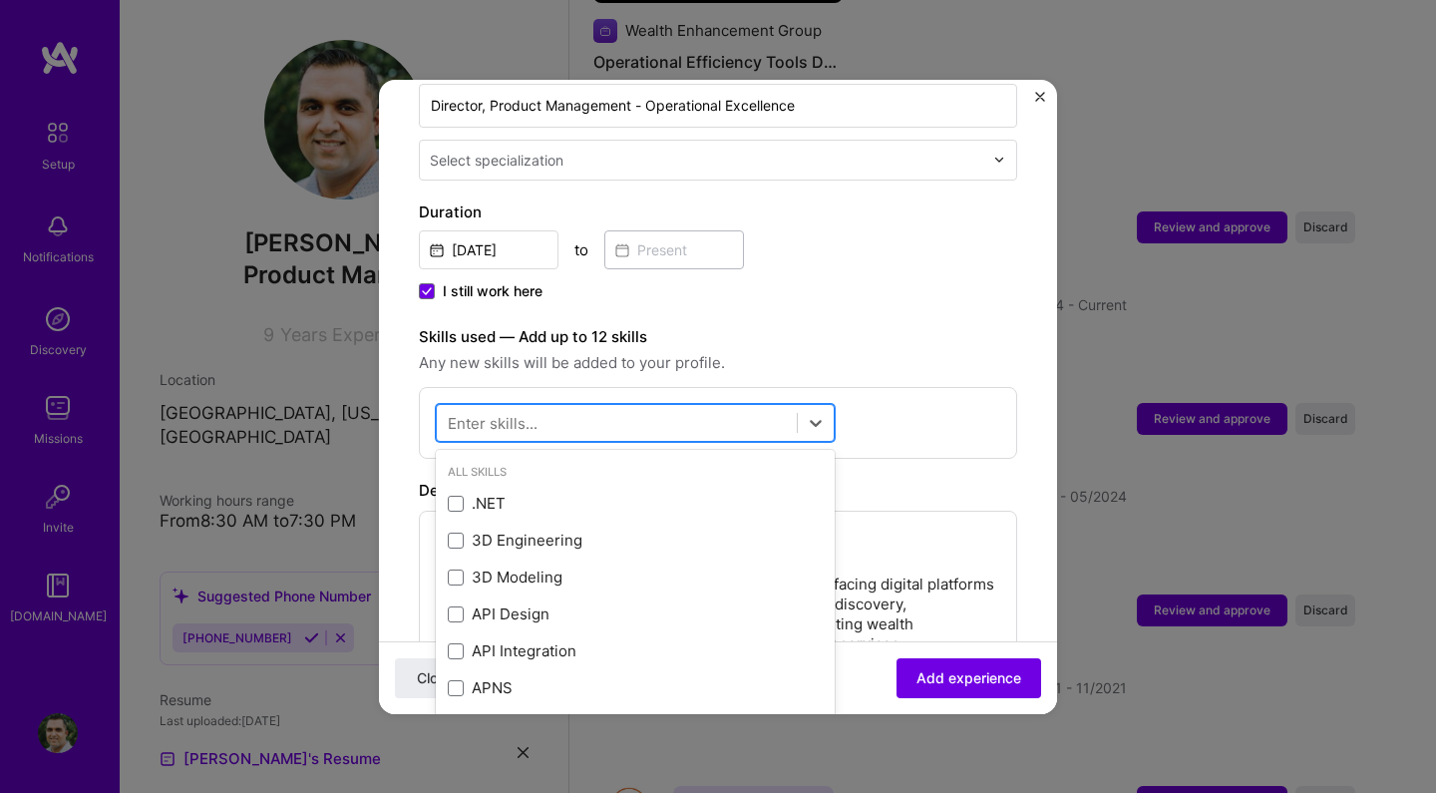
type input "b"
click at [952, 327] on label "Skills used — Add up to 12 skills" at bounding box center [718, 337] width 598 height 24
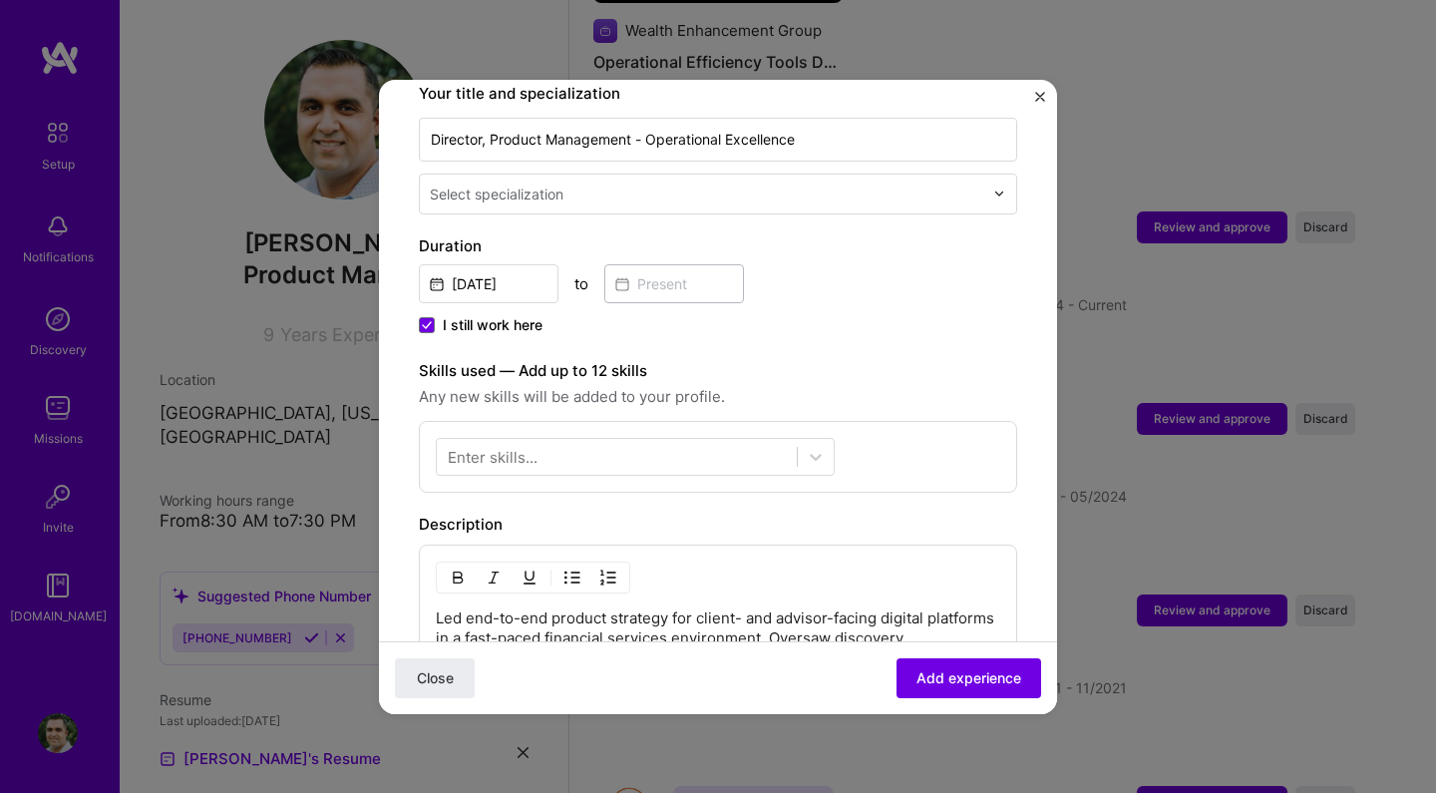
scroll to position [435, 0]
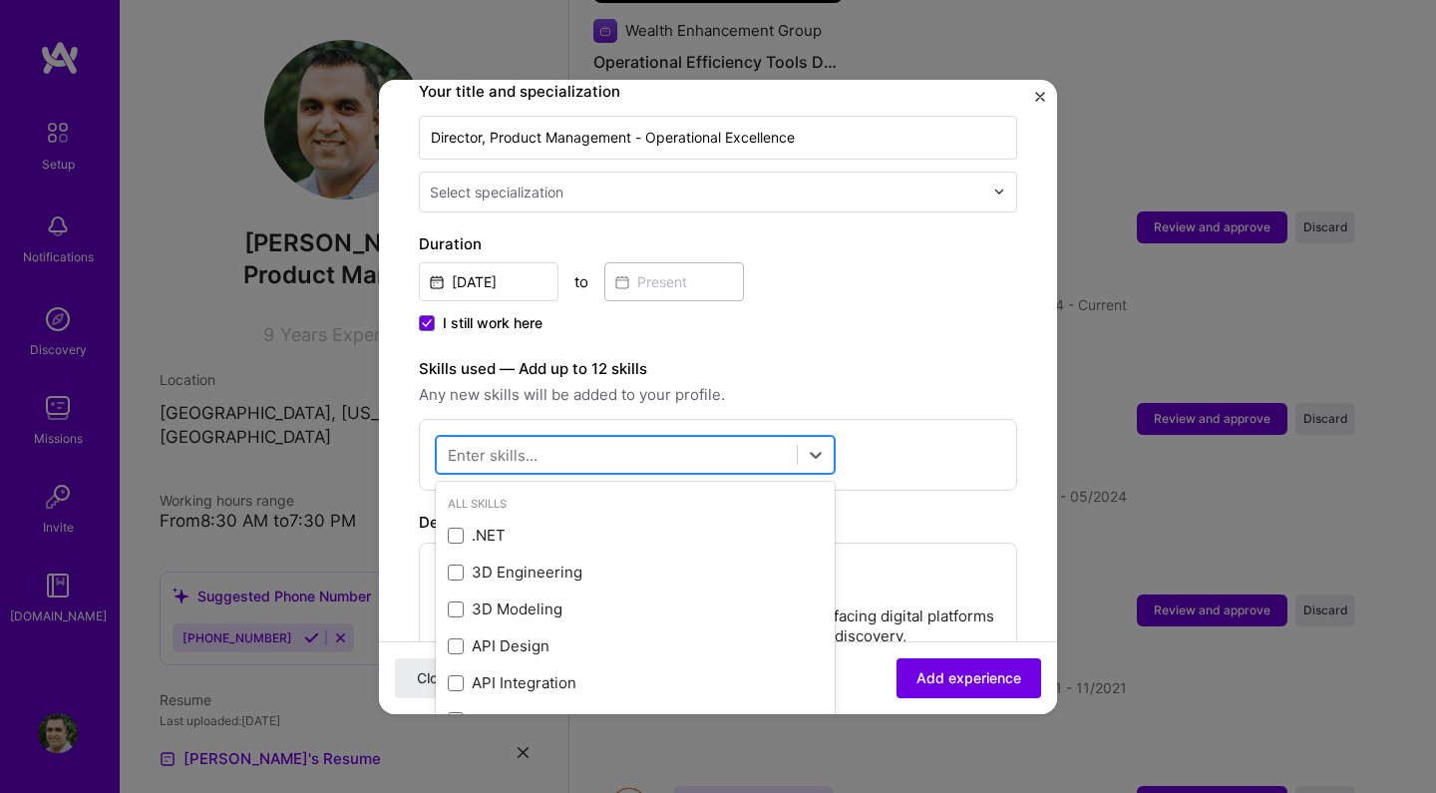
click at [654, 438] on div at bounding box center [617, 454] width 360 height 33
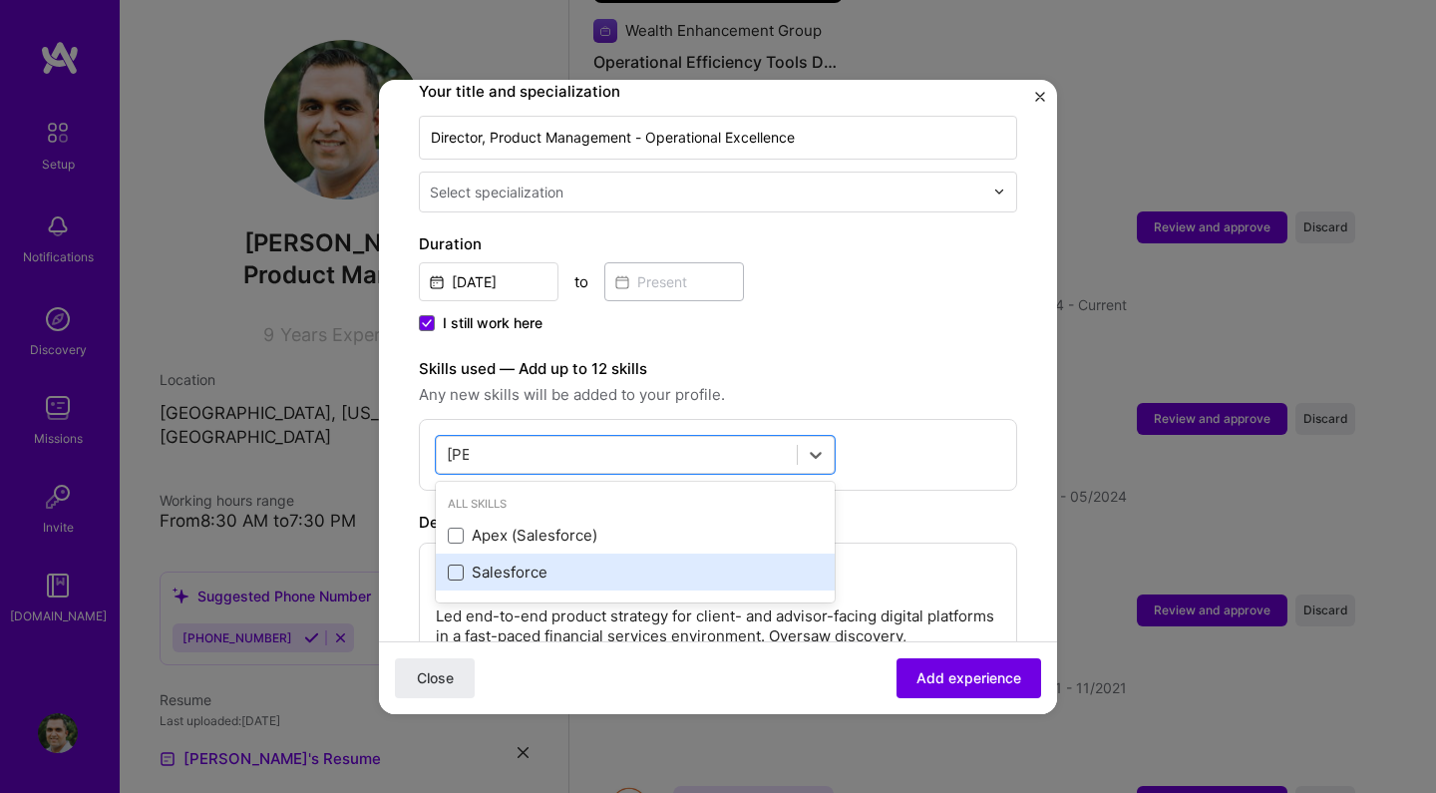
click at [458, 564] on span at bounding box center [456, 572] width 16 height 16
click at [0, 0] on input "checkbox" at bounding box center [0, 0] width 0 height 0
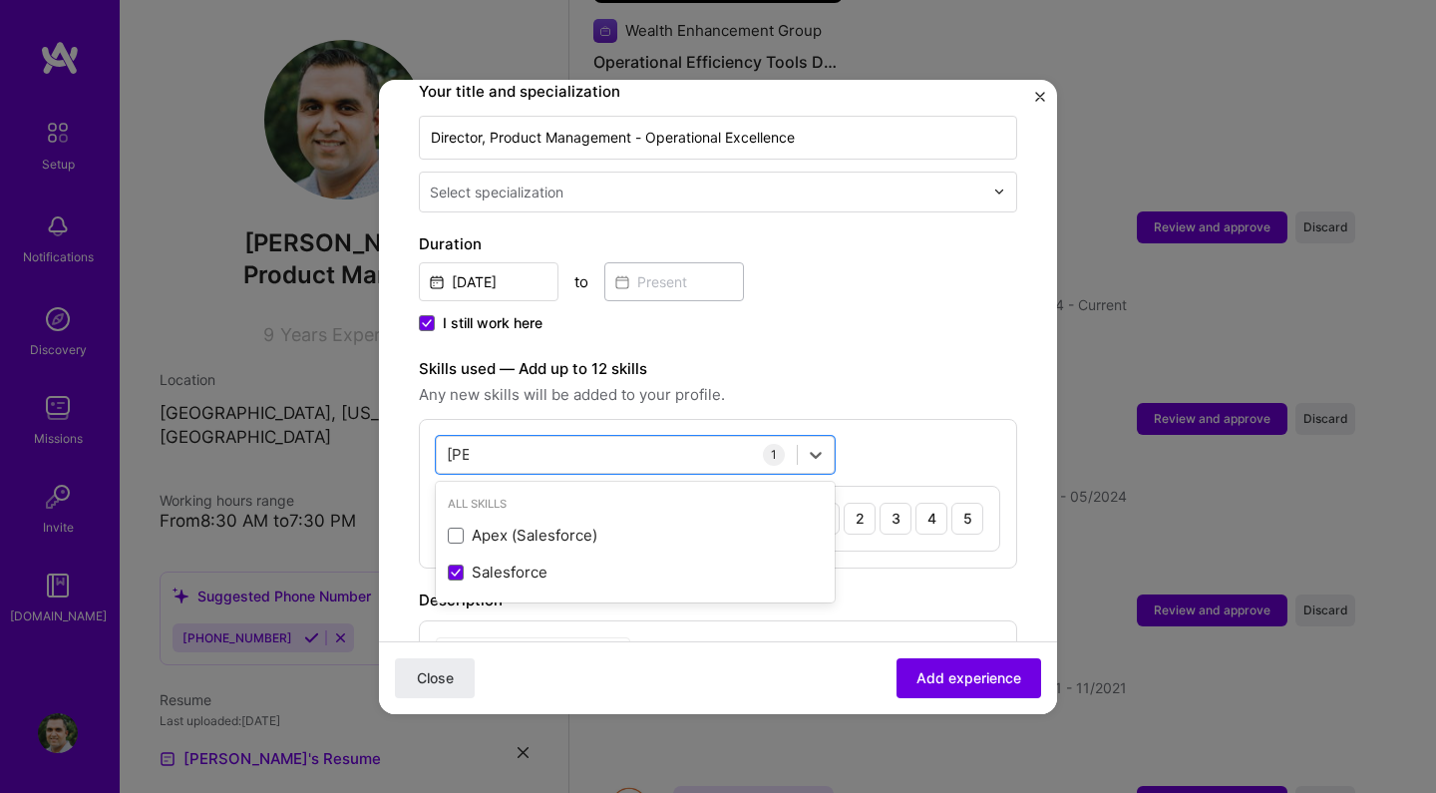
click at [795, 357] on label "Skills used — Add up to 12 skills" at bounding box center [718, 369] width 598 height 24
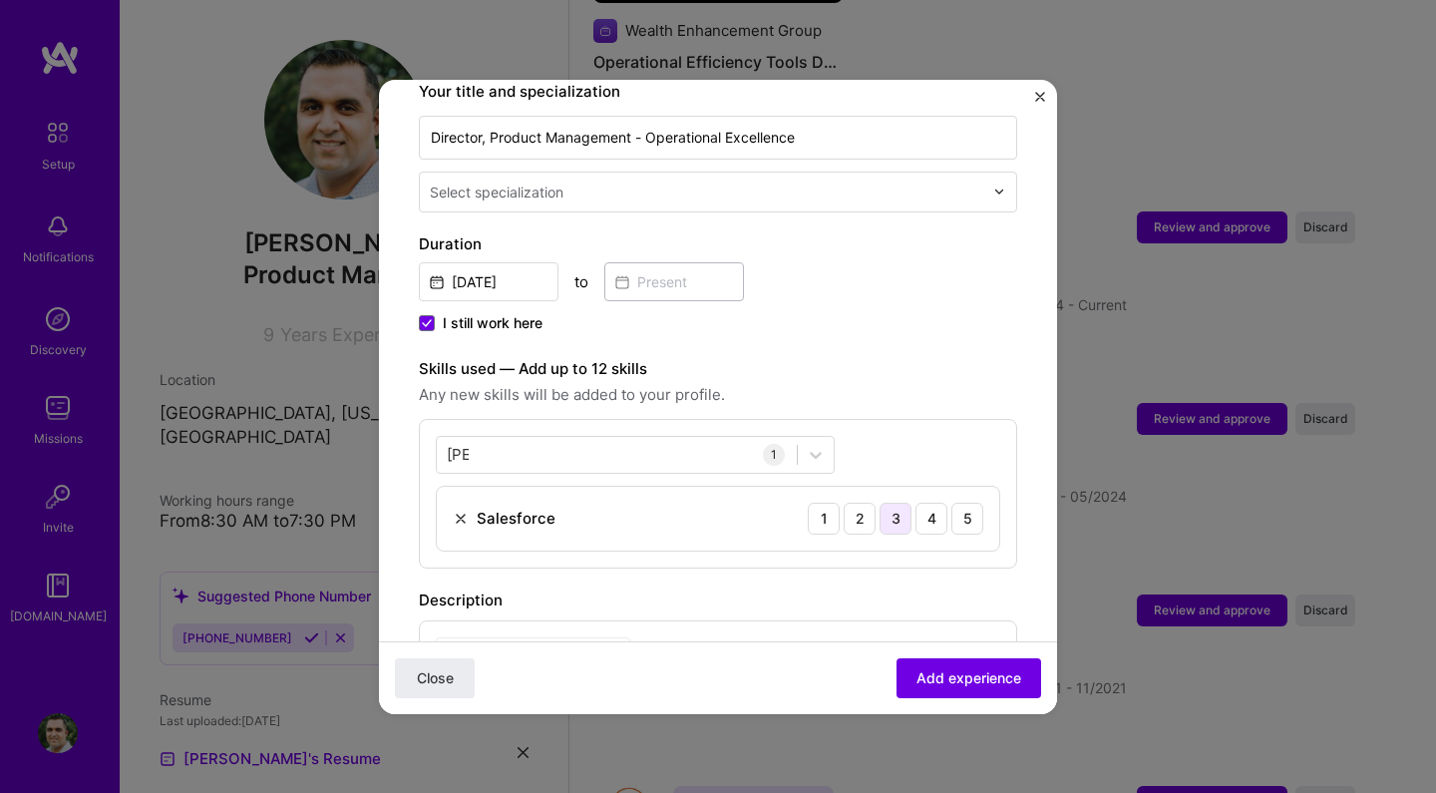
click at [885, 503] on div "3" at bounding box center [896, 519] width 32 height 32
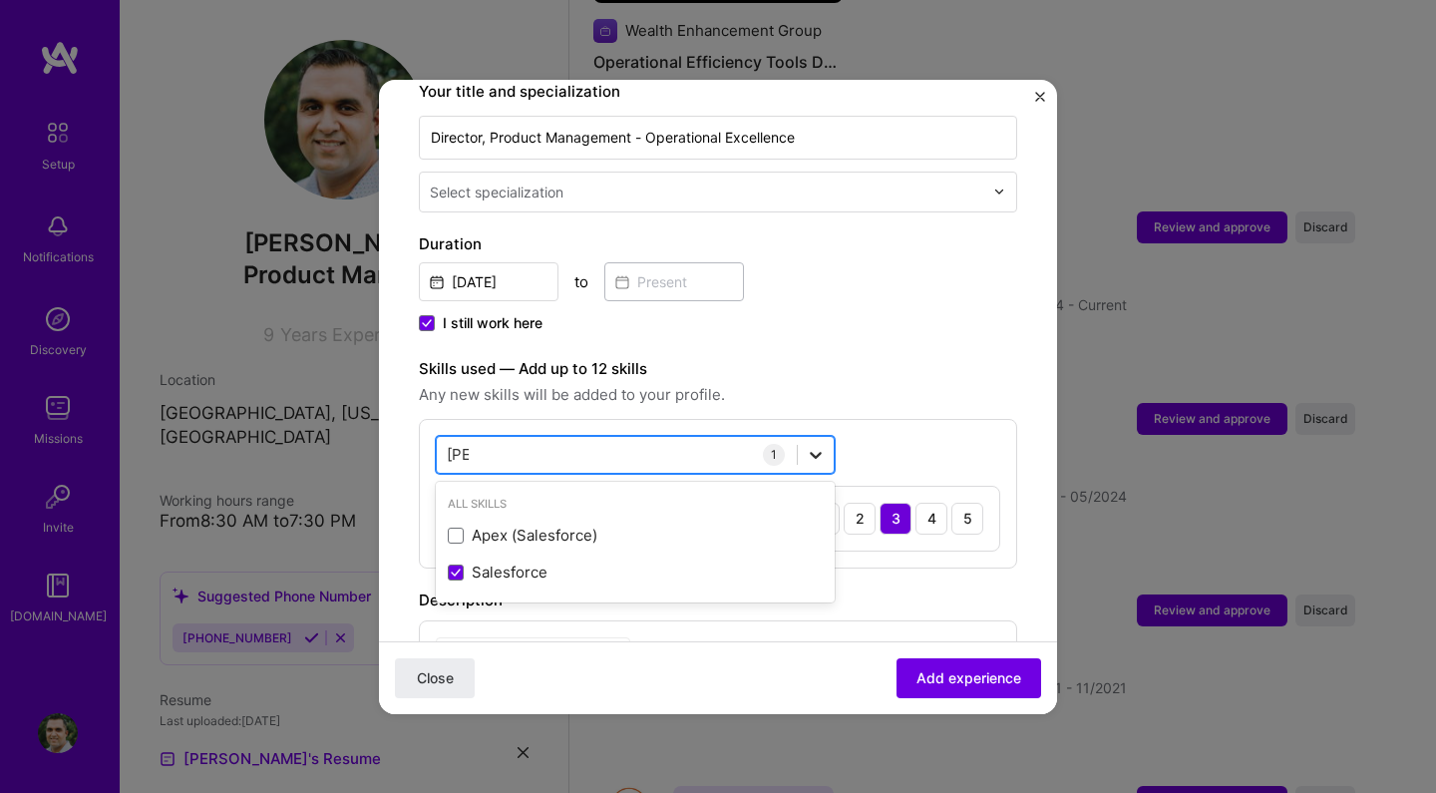
click at [809, 445] on icon at bounding box center [816, 455] width 20 height 20
type input "s"
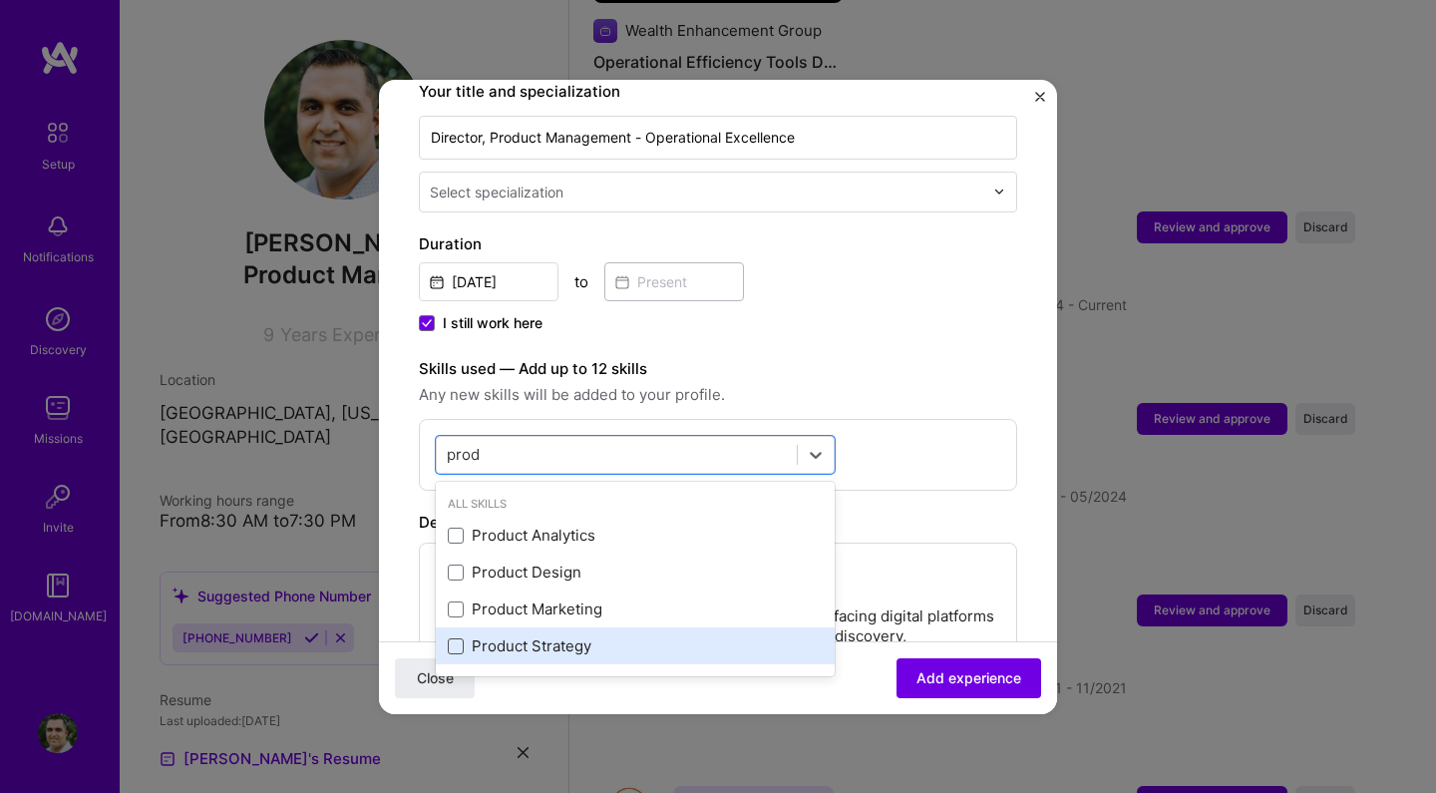
click at [452, 638] on span at bounding box center [456, 646] width 16 height 16
click at [0, 0] on input "checkbox" at bounding box center [0, 0] width 0 height 0
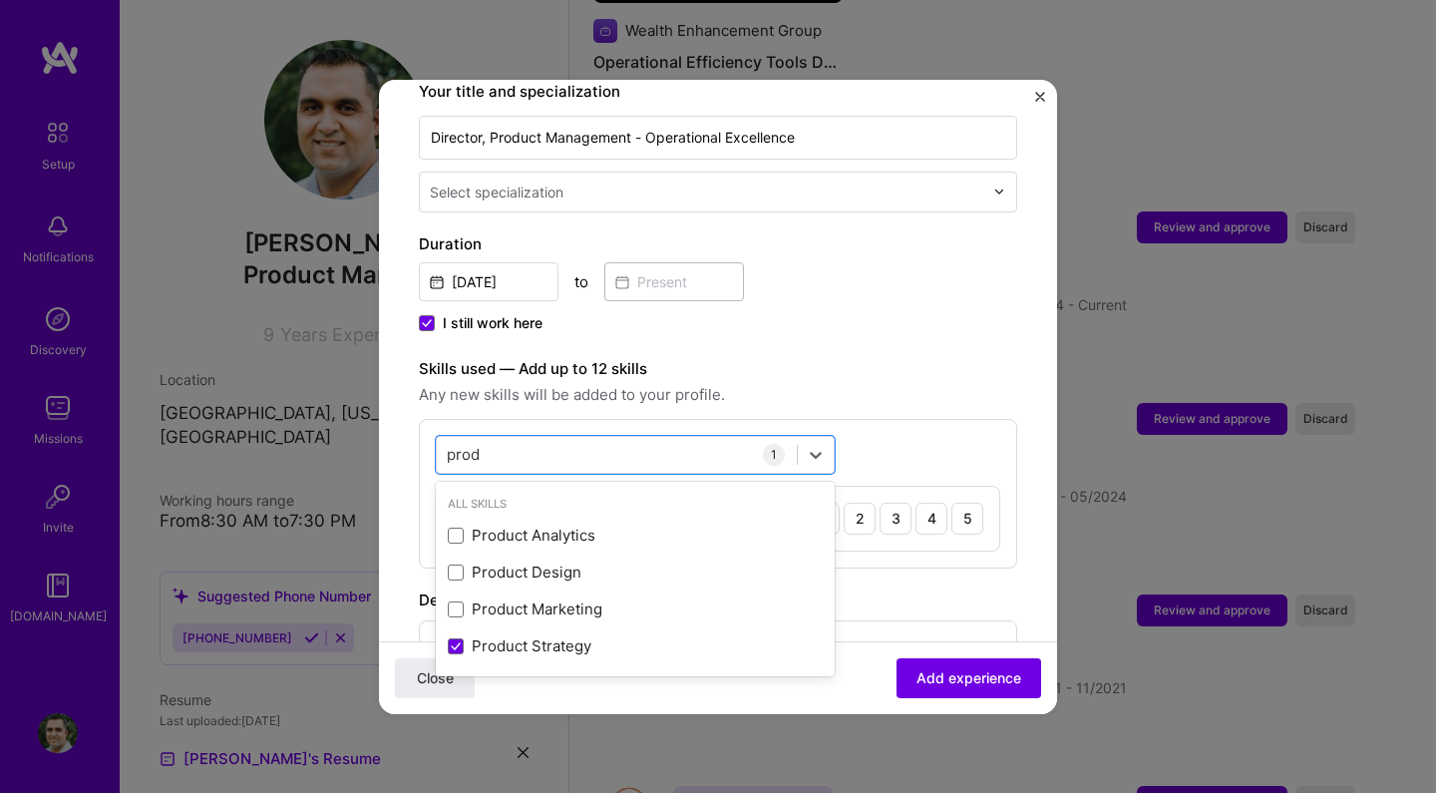
type input "prod"
click at [882, 357] on label "Skills used — Add up to 12 skills" at bounding box center [718, 369] width 598 height 24
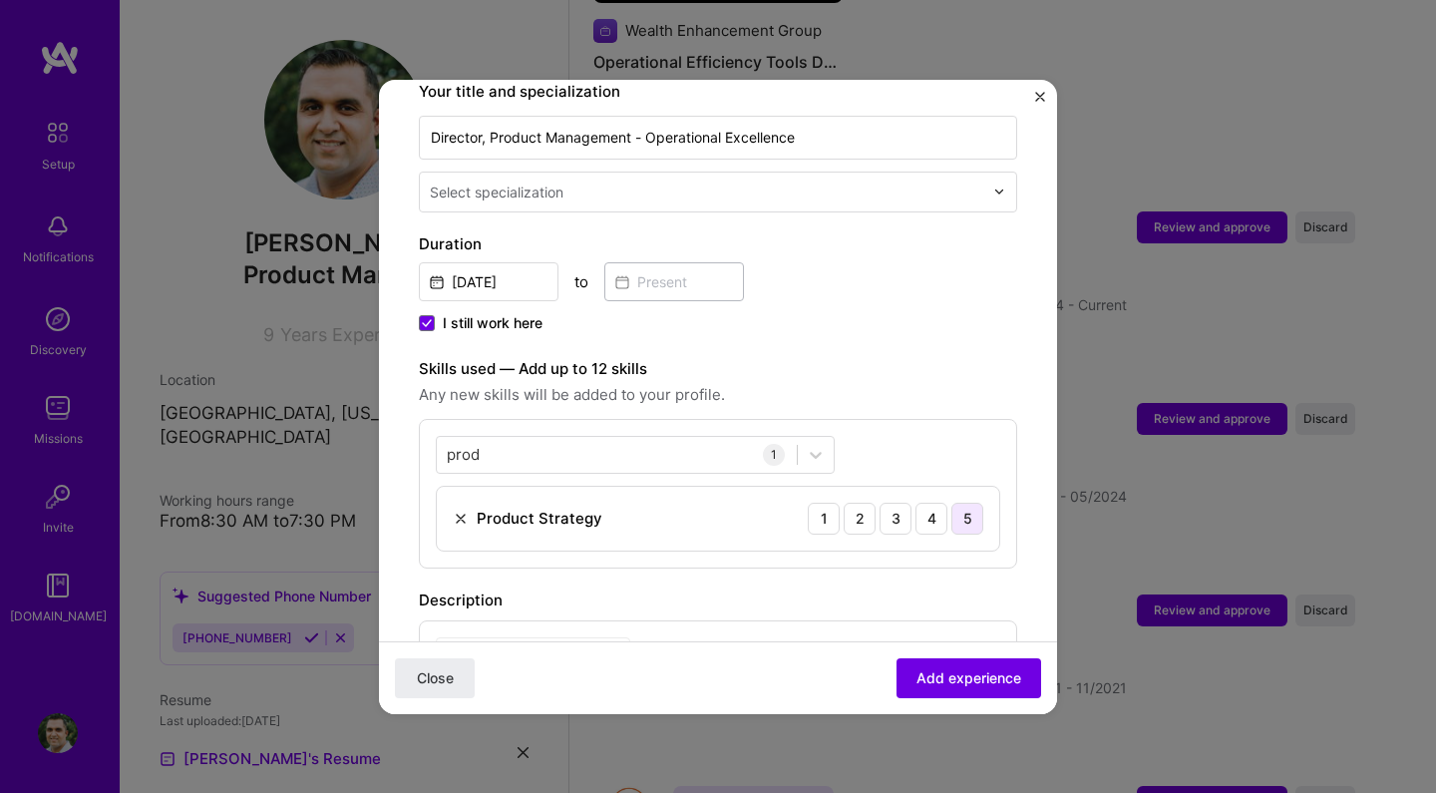
click at [951, 503] on div "5" at bounding box center [967, 519] width 32 height 32
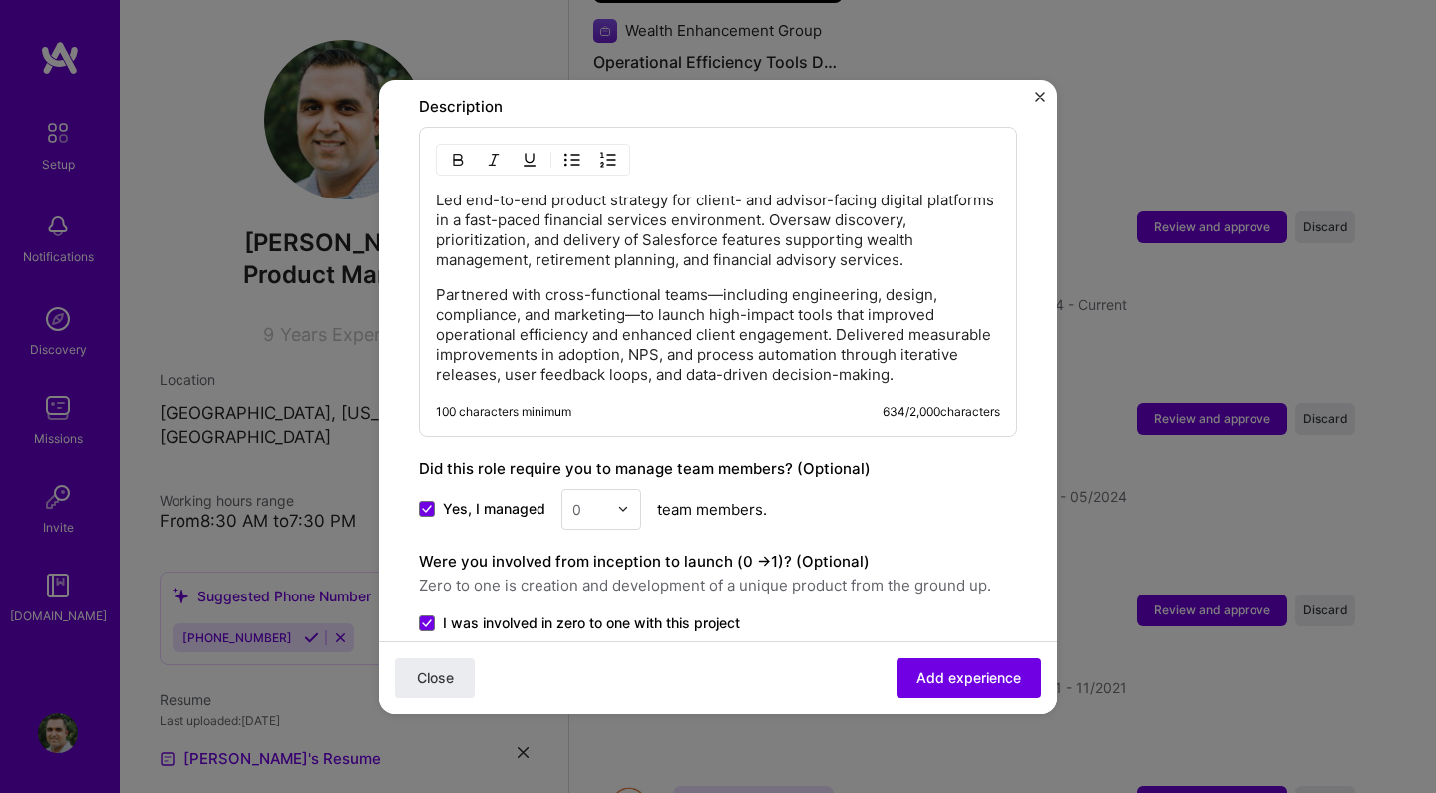
scroll to position [1082, 0]
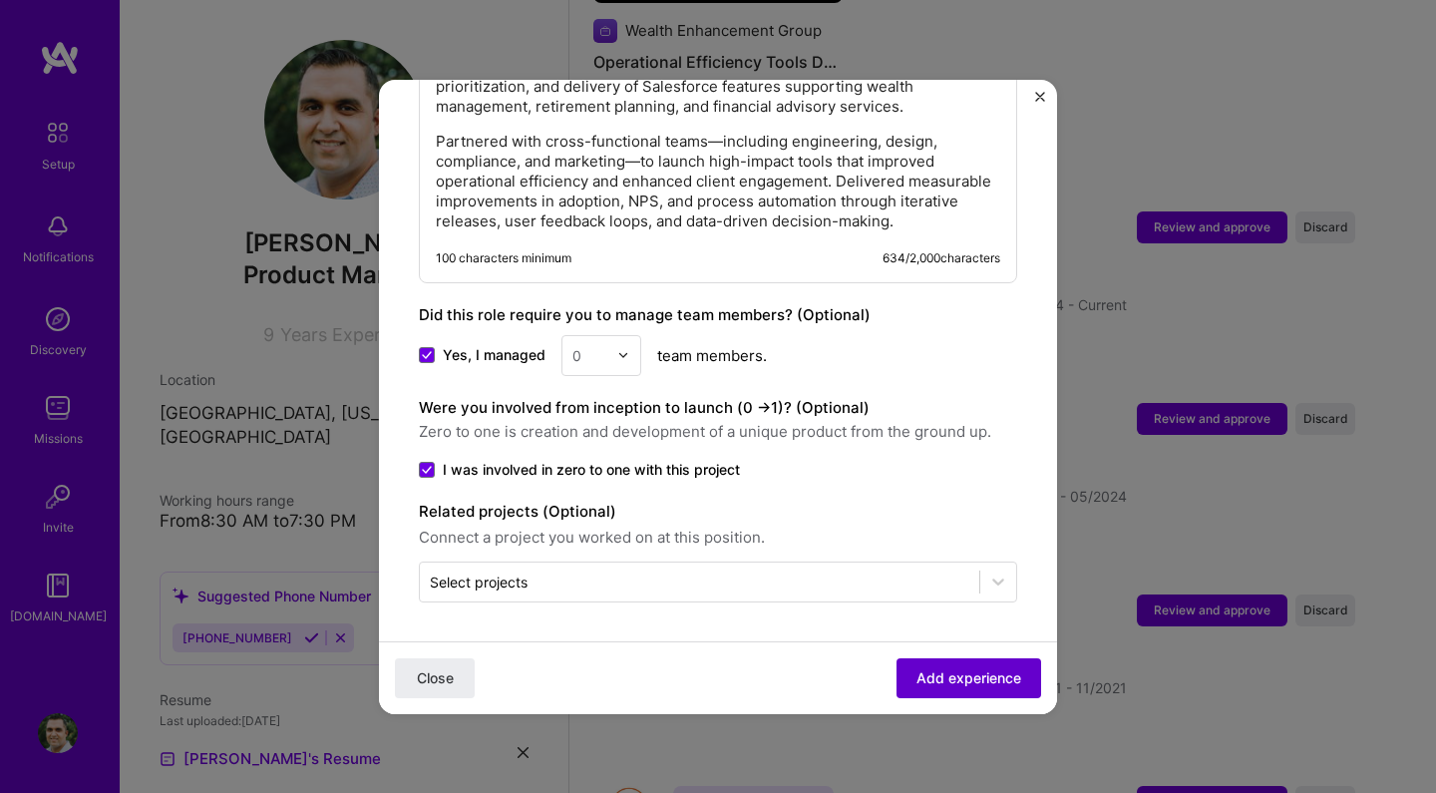
click at [968, 670] on span "Add experience" at bounding box center [968, 677] width 105 height 20
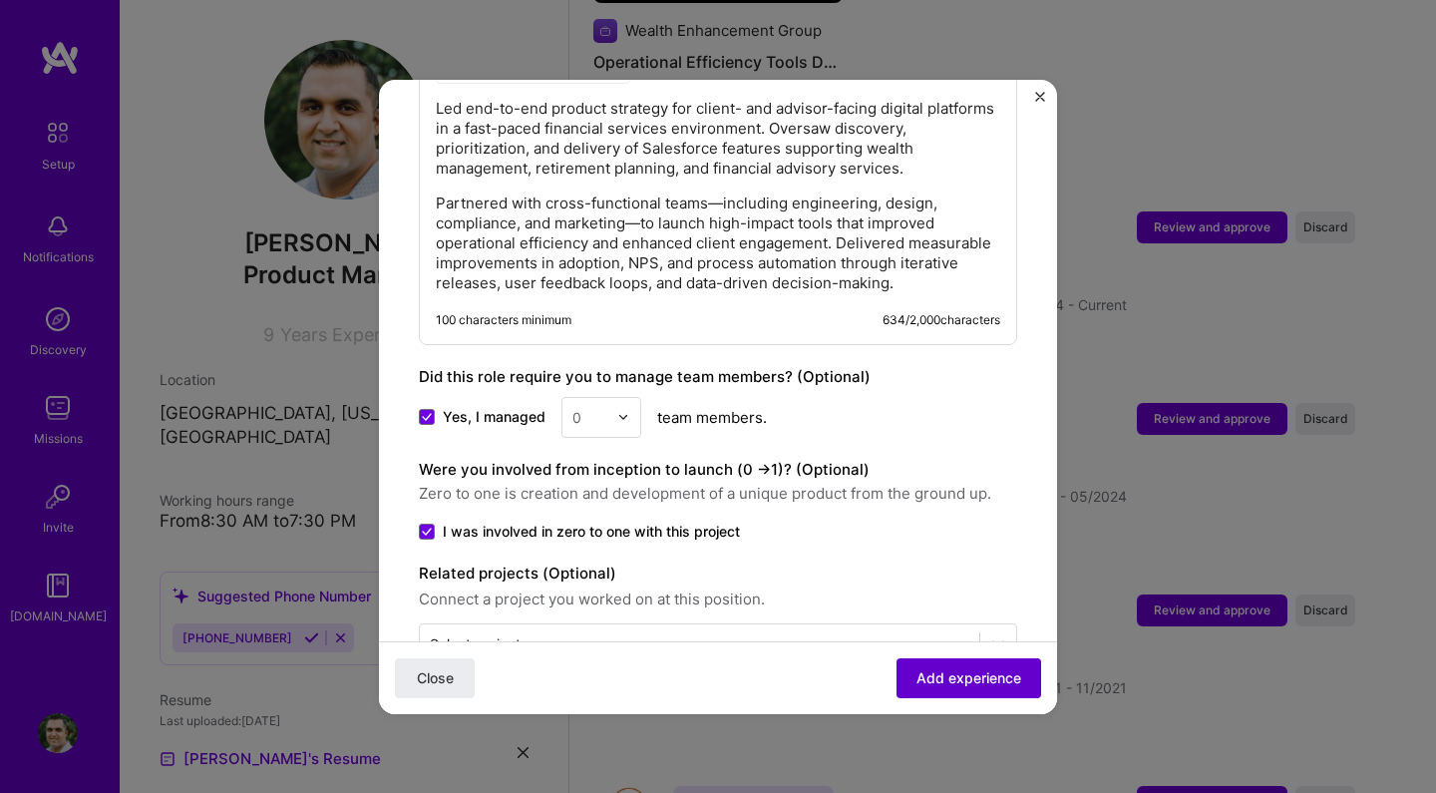
scroll to position [199, 0]
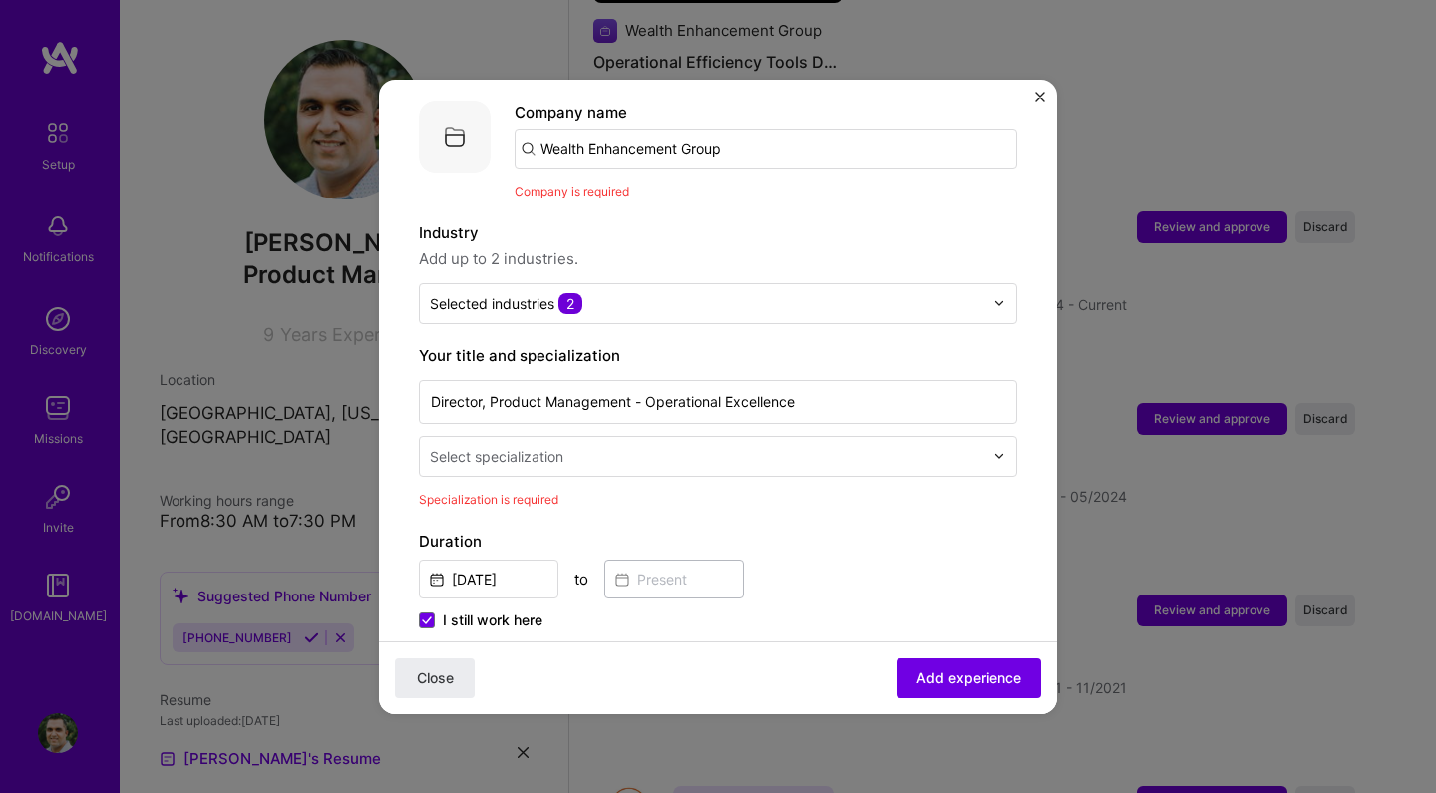
click at [747, 463] on div "Your title and specialization Director, Product Management - Operational Excell…" at bounding box center [718, 427] width 598 height 166
click at [749, 446] on input "text" at bounding box center [708, 456] width 557 height 21
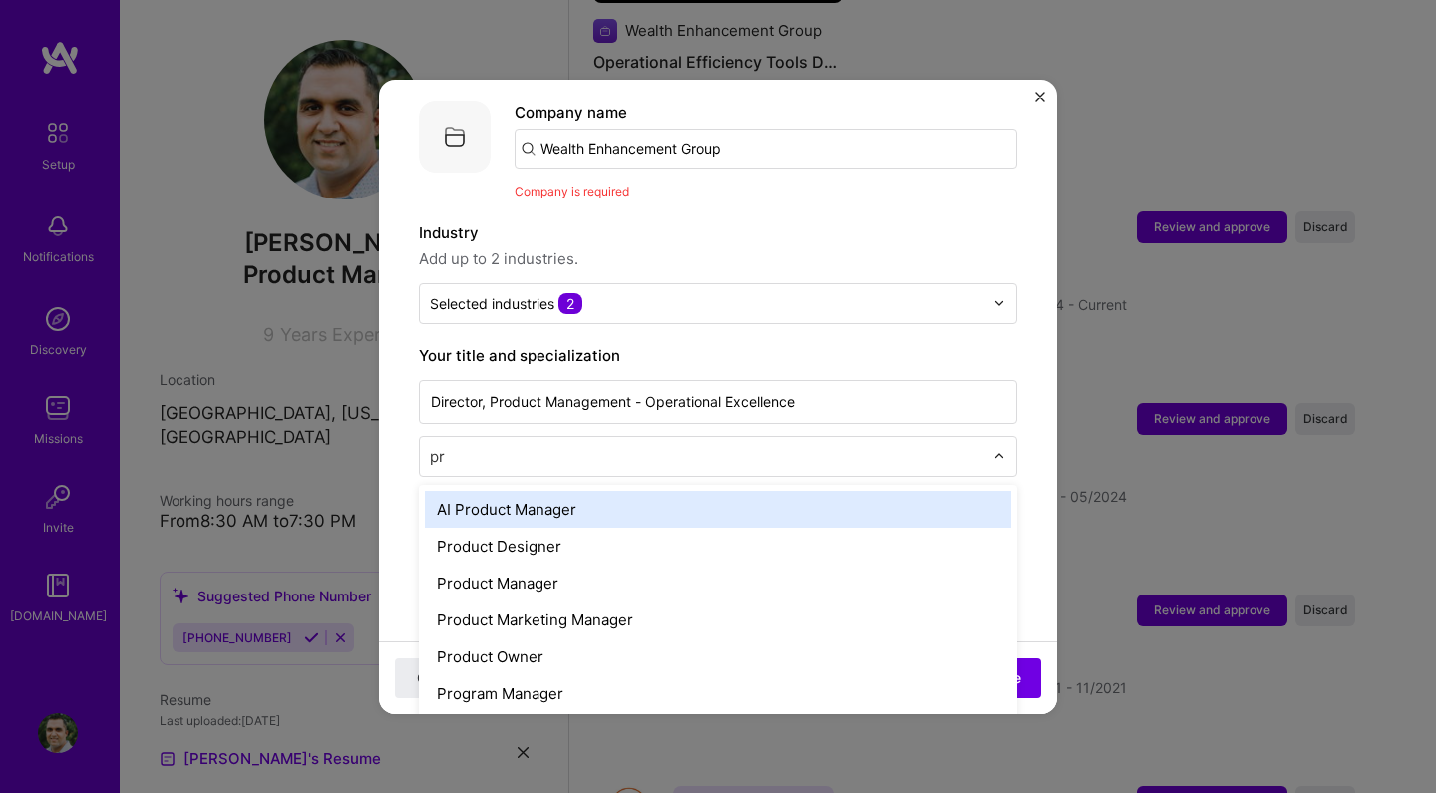
type input "pro"
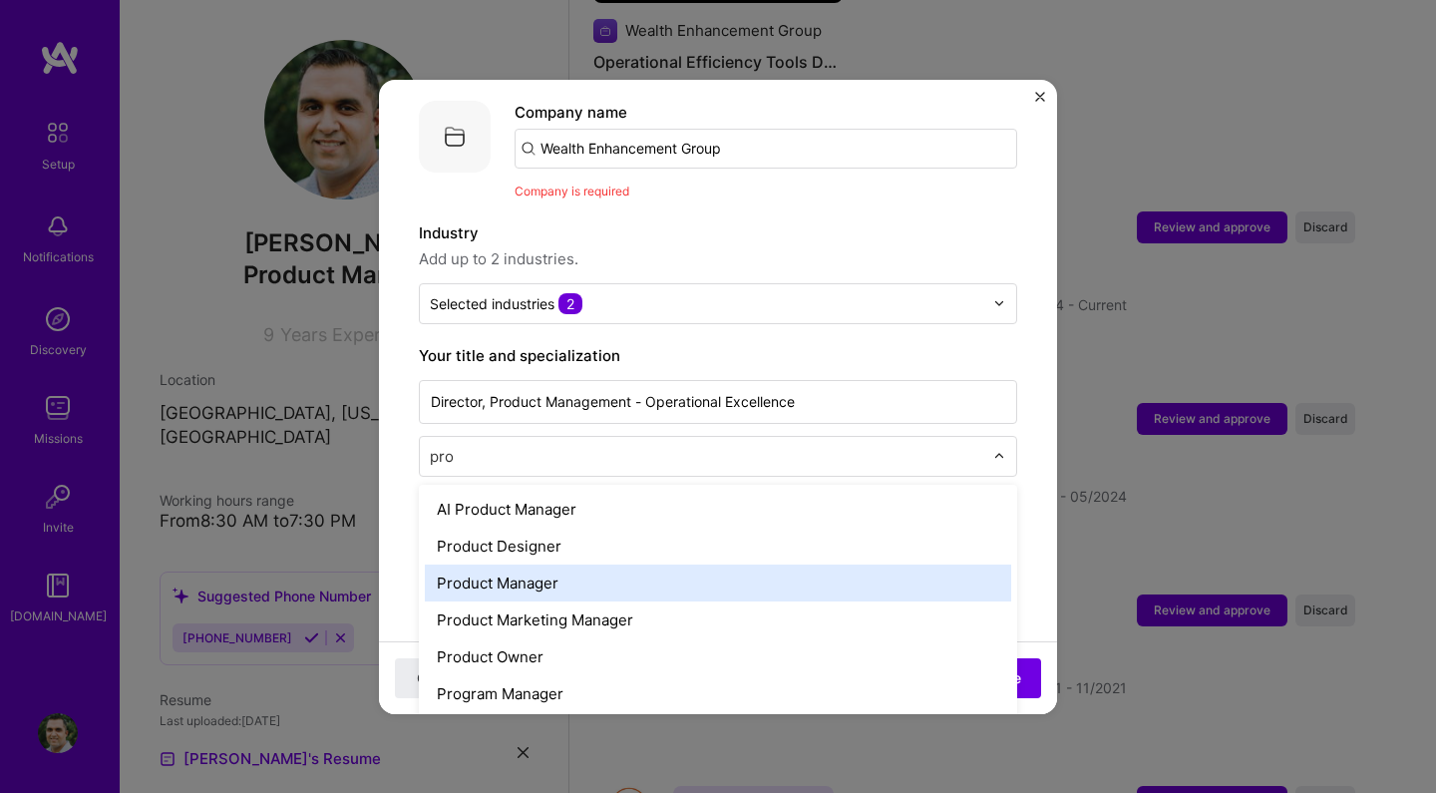
click at [797, 574] on div "Product Manager" at bounding box center [718, 582] width 586 height 37
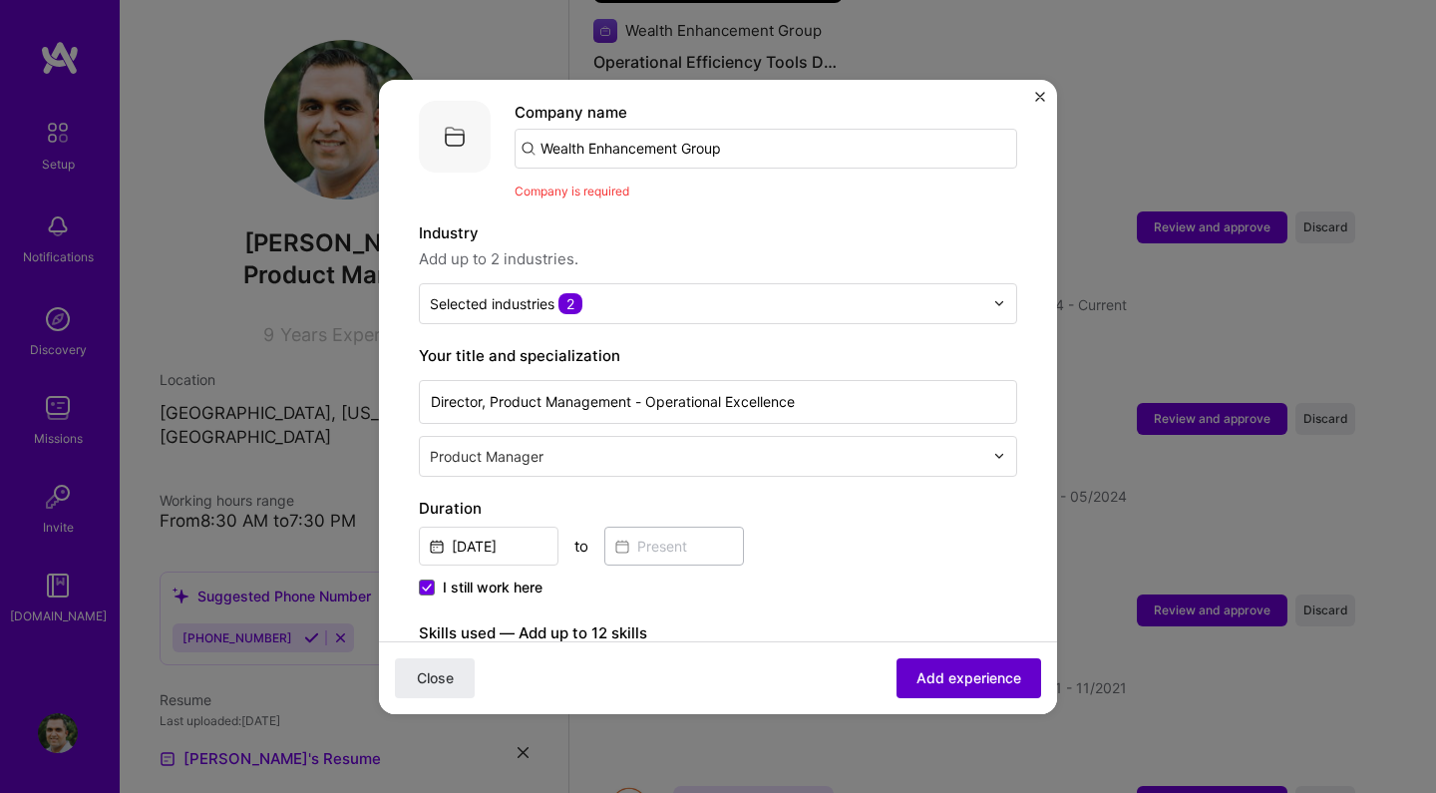
click at [960, 670] on span "Add experience" at bounding box center [968, 677] width 105 height 20
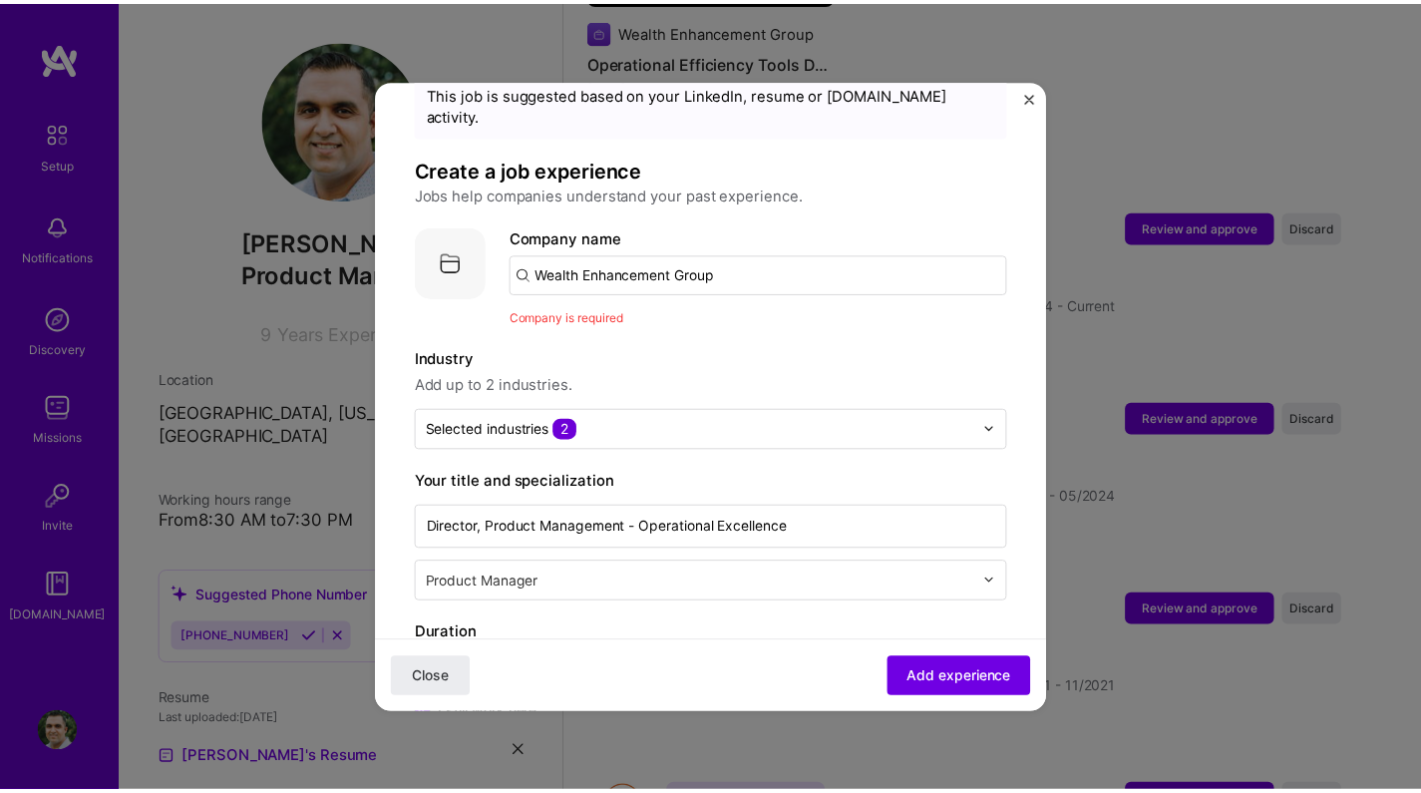
scroll to position [0, 0]
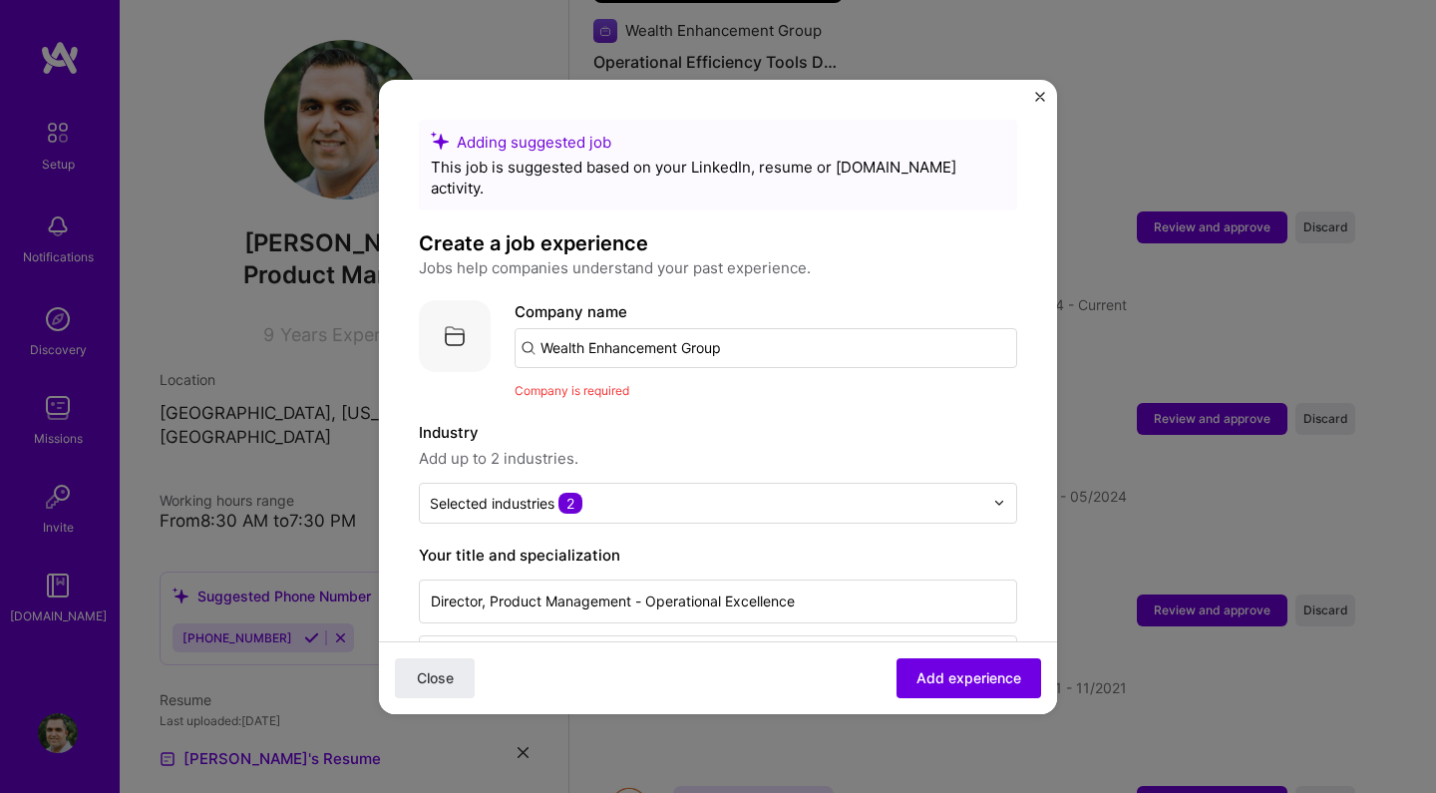
click at [764, 328] on input "Wealth Enhancement Group" at bounding box center [766, 348] width 503 height 40
type input "Wealth Enhancement Group"
click at [771, 386] on div "Wealth Enhancement Group" at bounding box center [735, 403] width 218 height 35
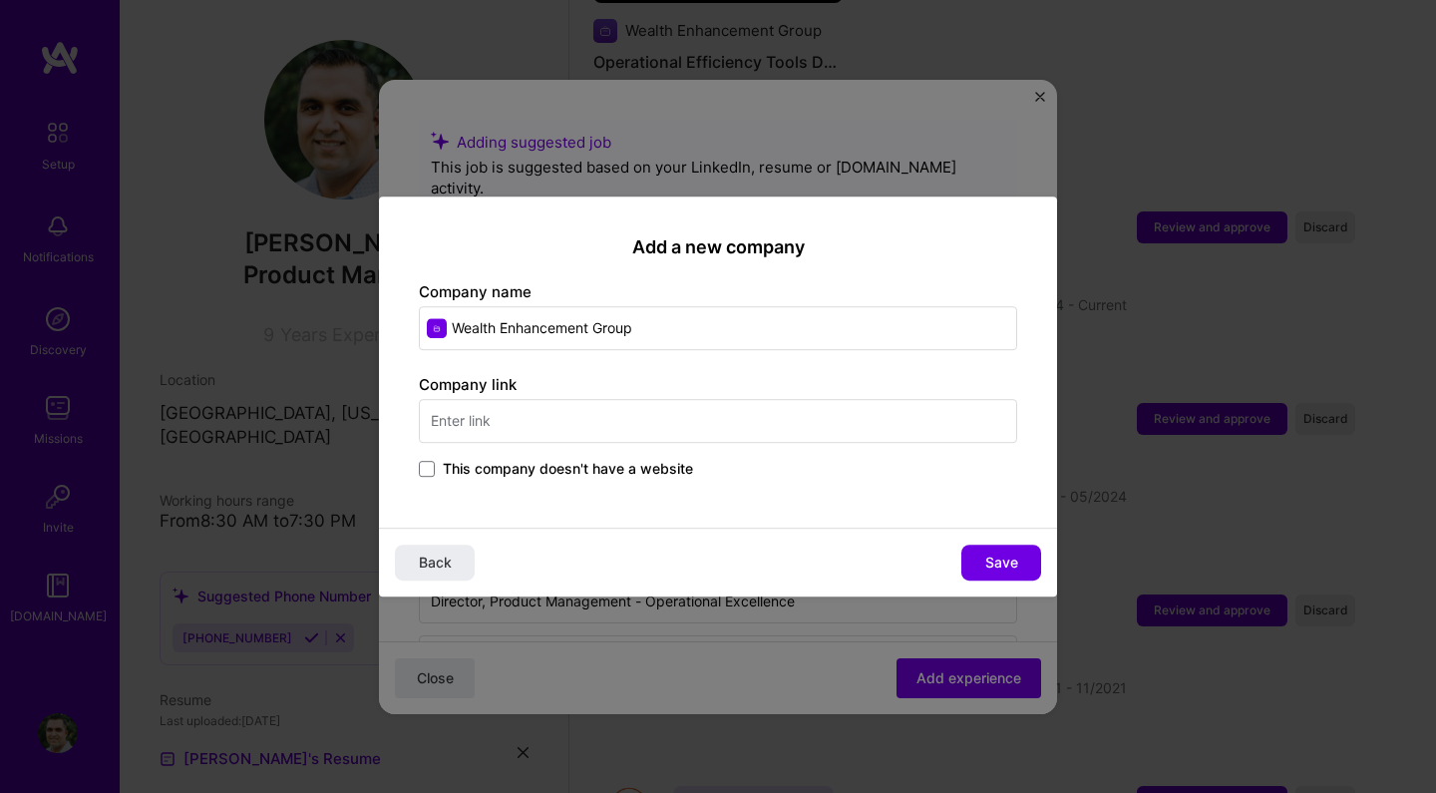
click at [833, 426] on input "text" at bounding box center [718, 421] width 598 height 44
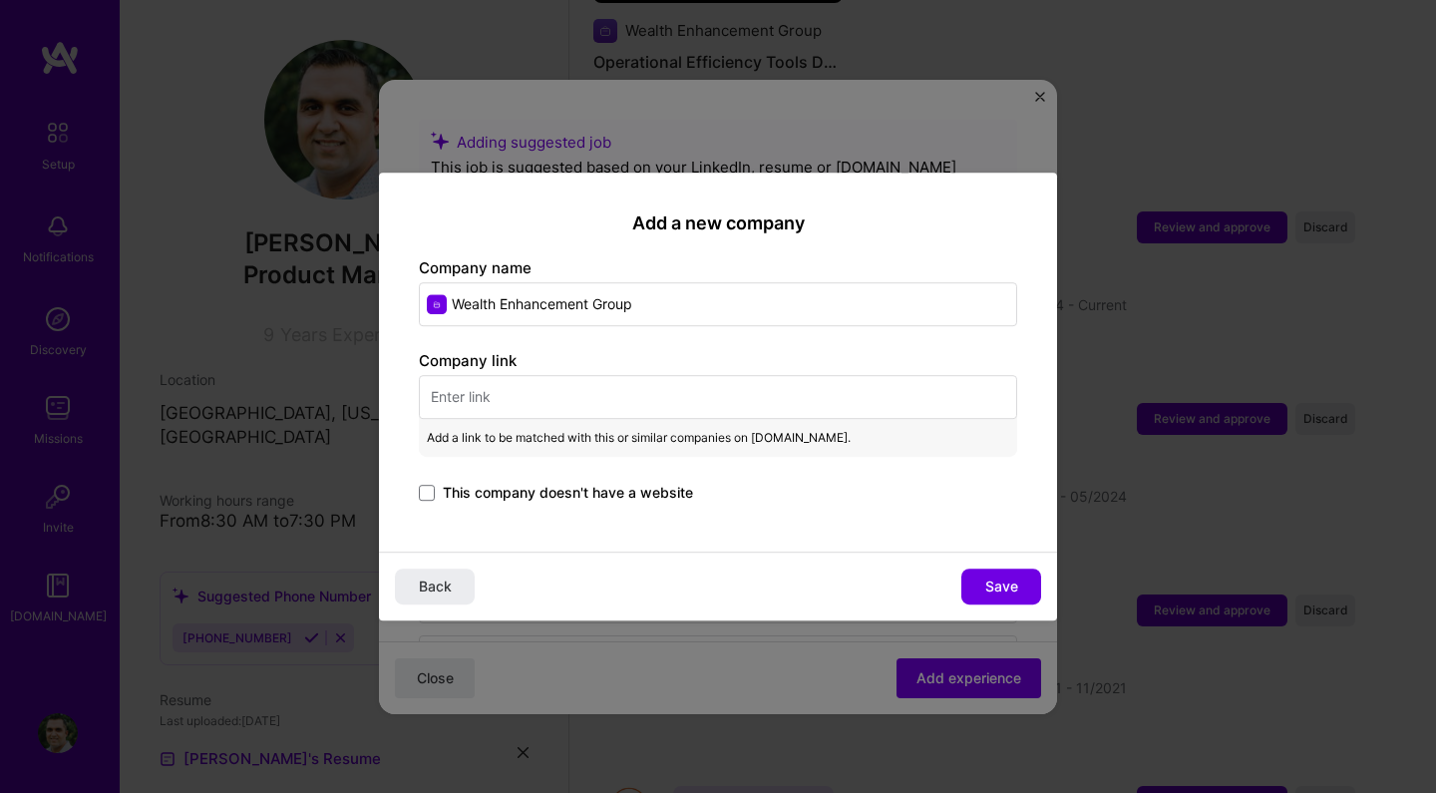
paste input "[URL][DOMAIN_NAME]"
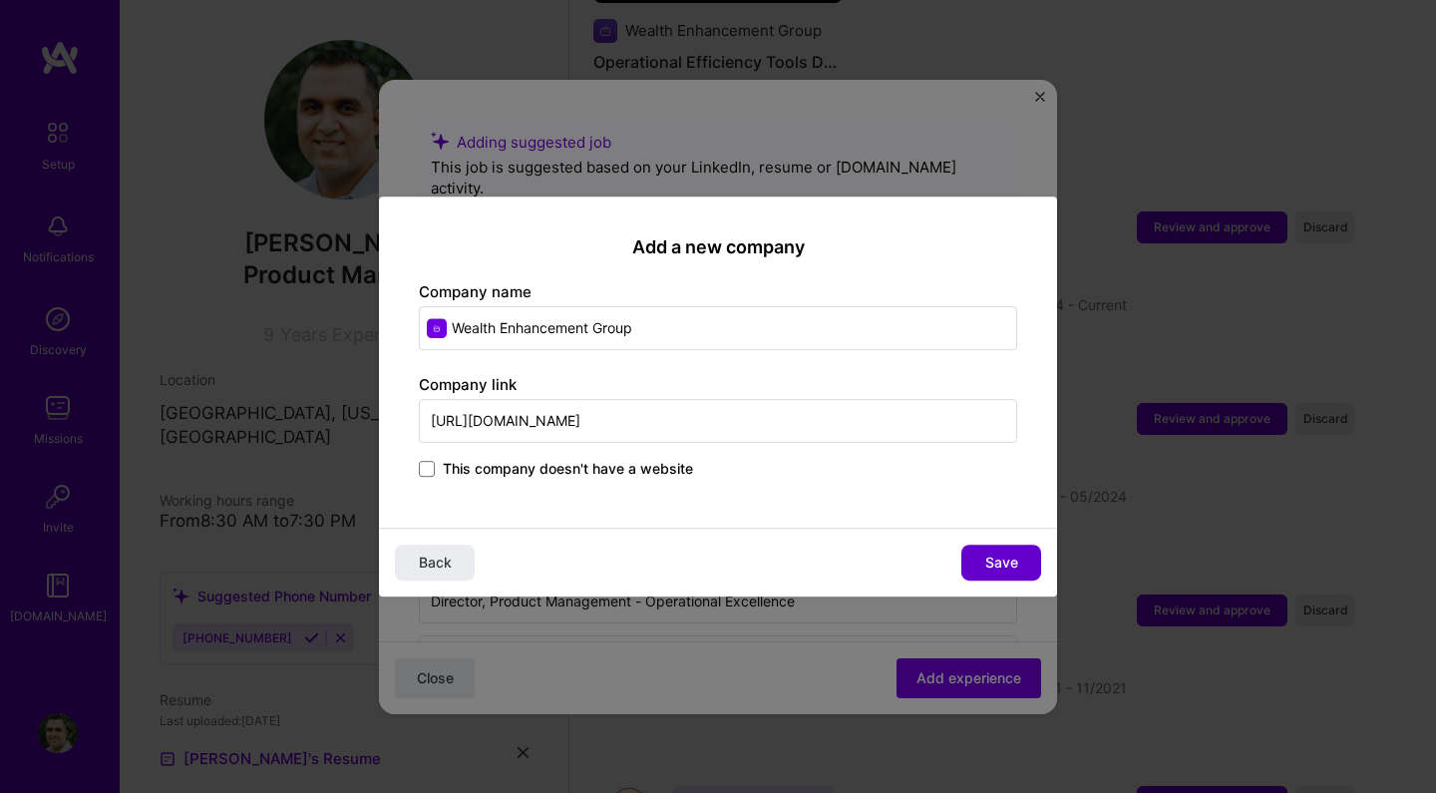
type input "[URL][DOMAIN_NAME]"
click at [1007, 552] on span "Save" at bounding box center [1001, 562] width 33 height 20
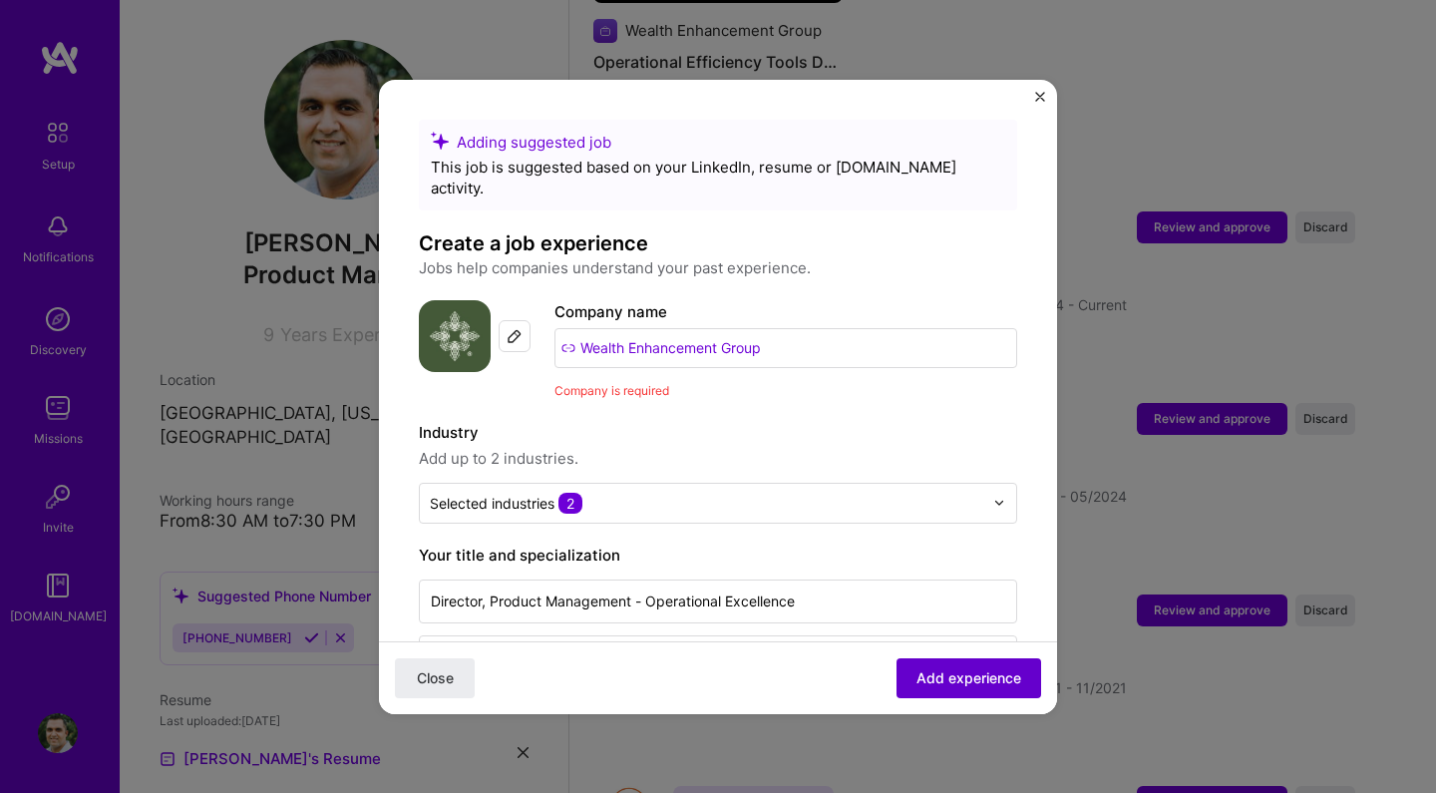
click at [941, 683] on span "Add experience" at bounding box center [968, 677] width 105 height 20
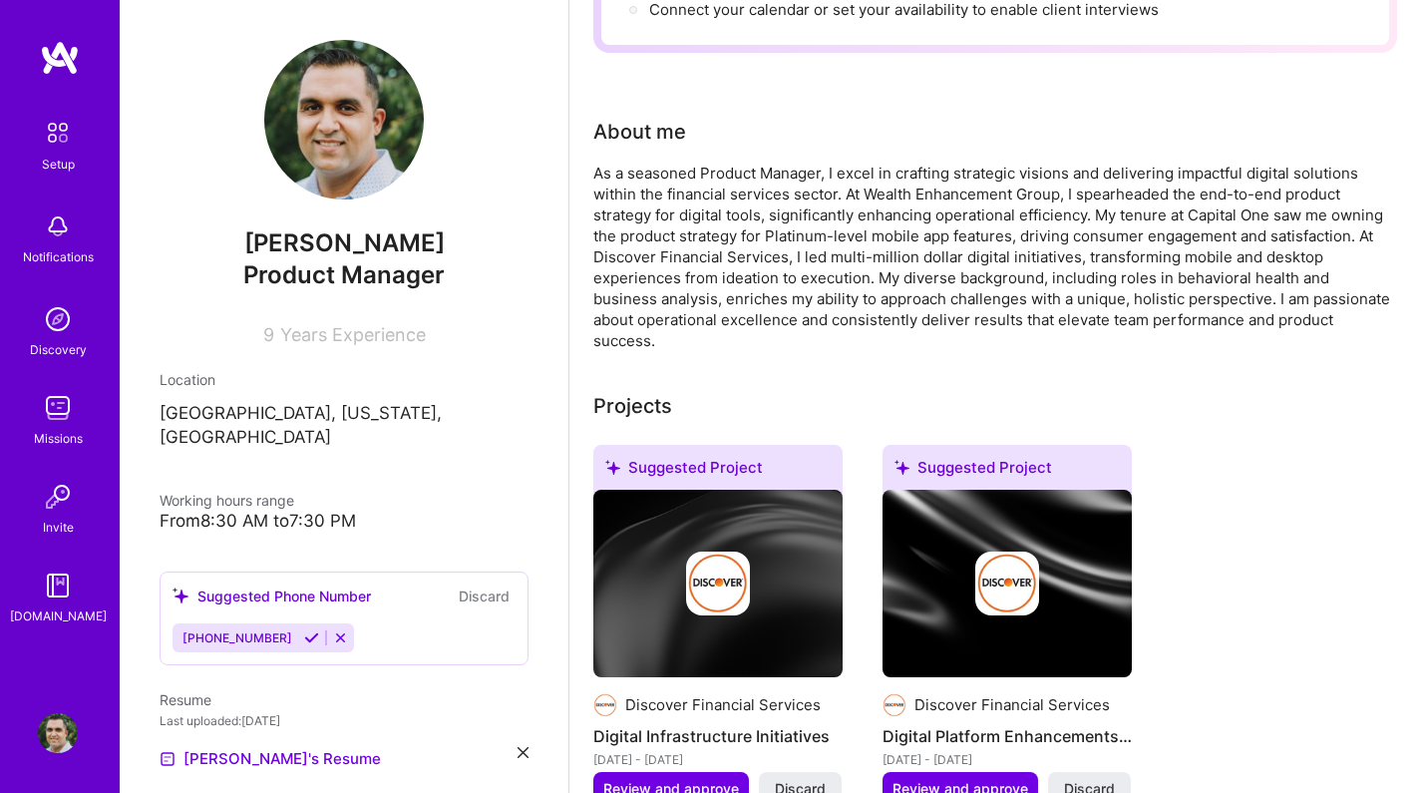
scroll to position [342, 0]
